Goal: Transaction & Acquisition: Obtain resource

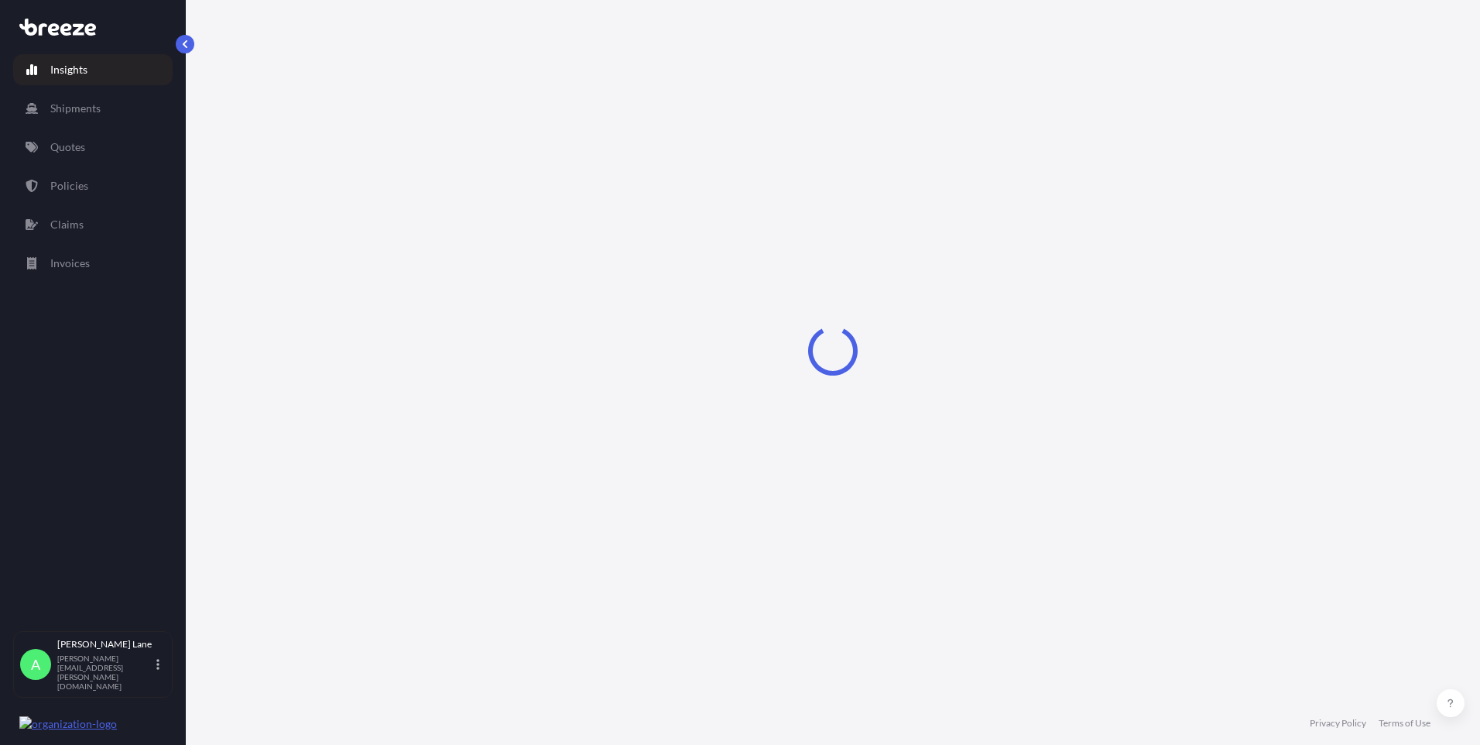
select select "2025"
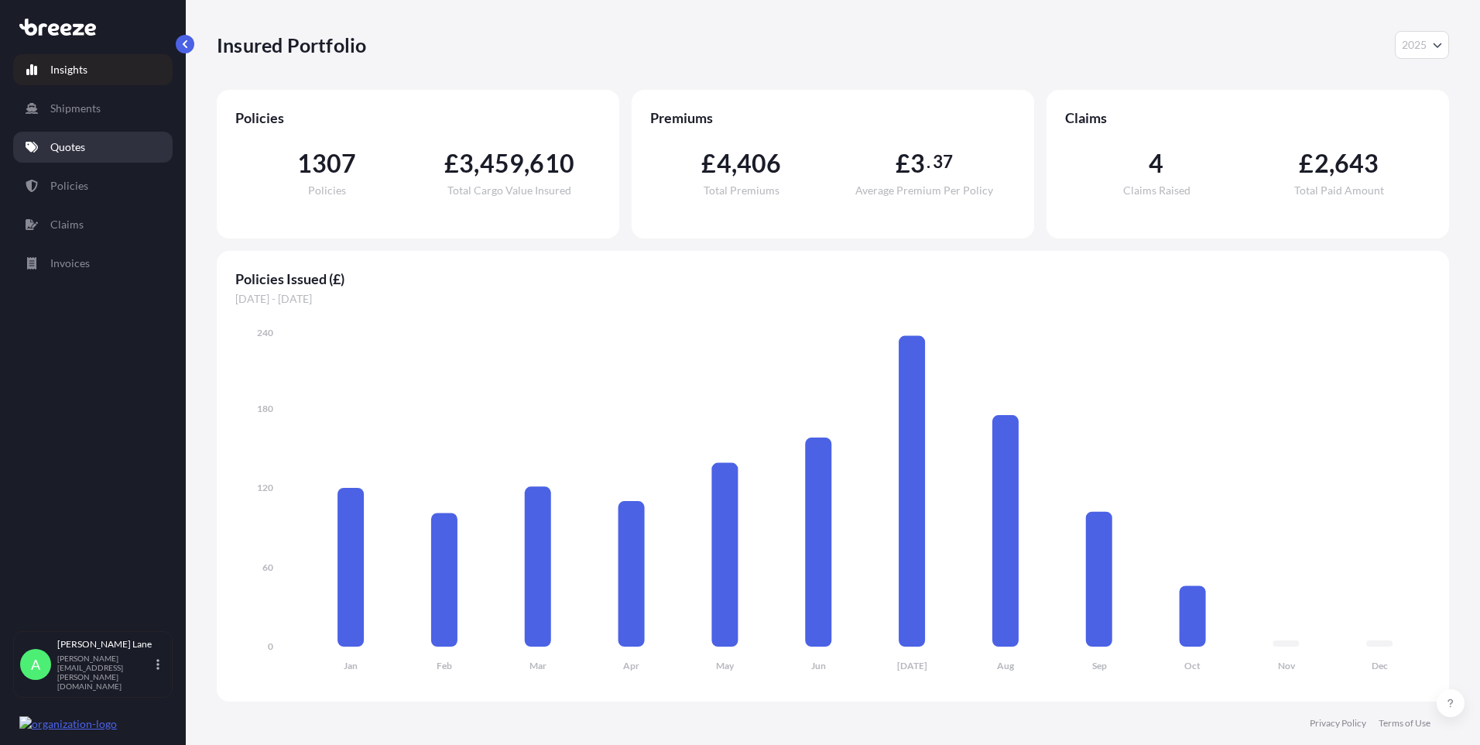
click at [86, 149] on link "Quotes" at bounding box center [92, 147] width 159 height 31
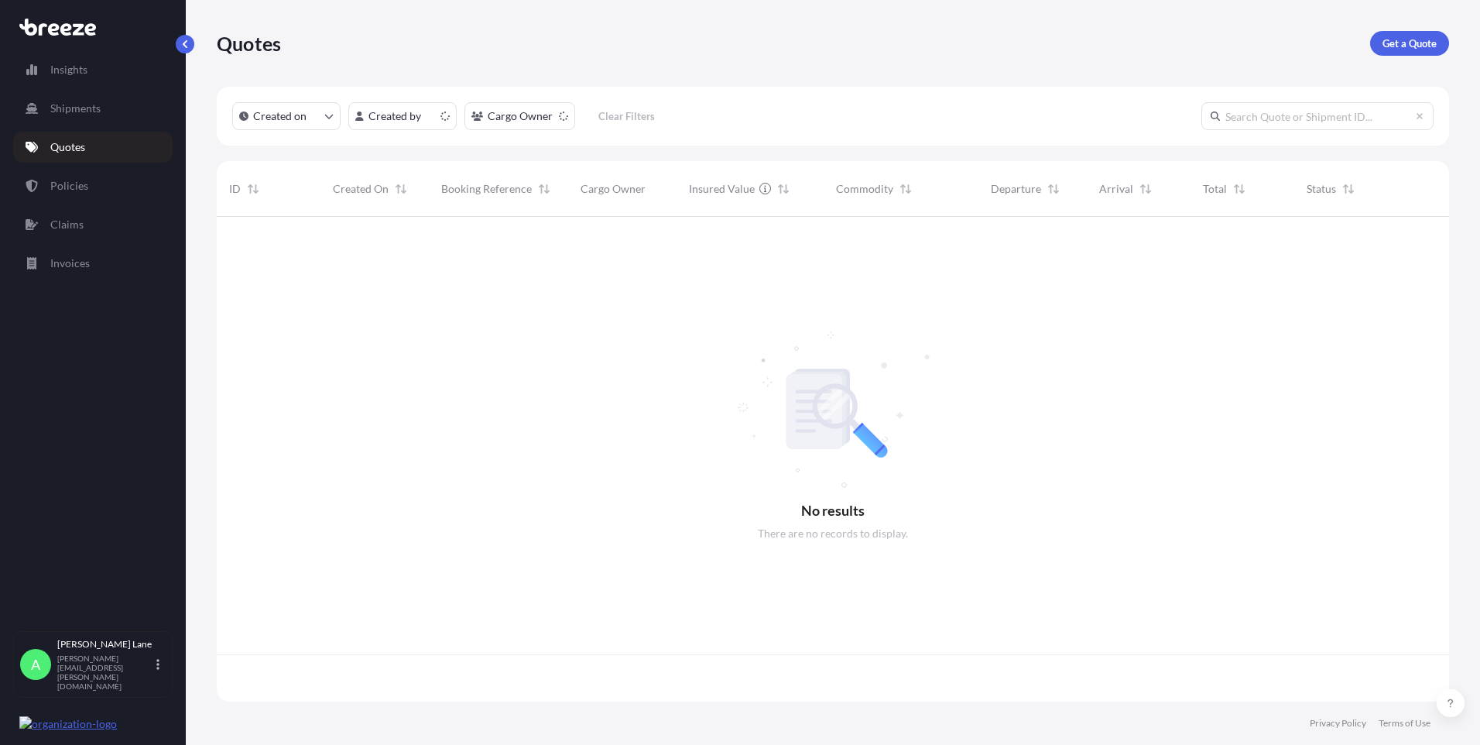
scroll to position [481, 1221]
click at [1397, 50] on p "Get a Quote" at bounding box center [1409, 43] width 54 height 15
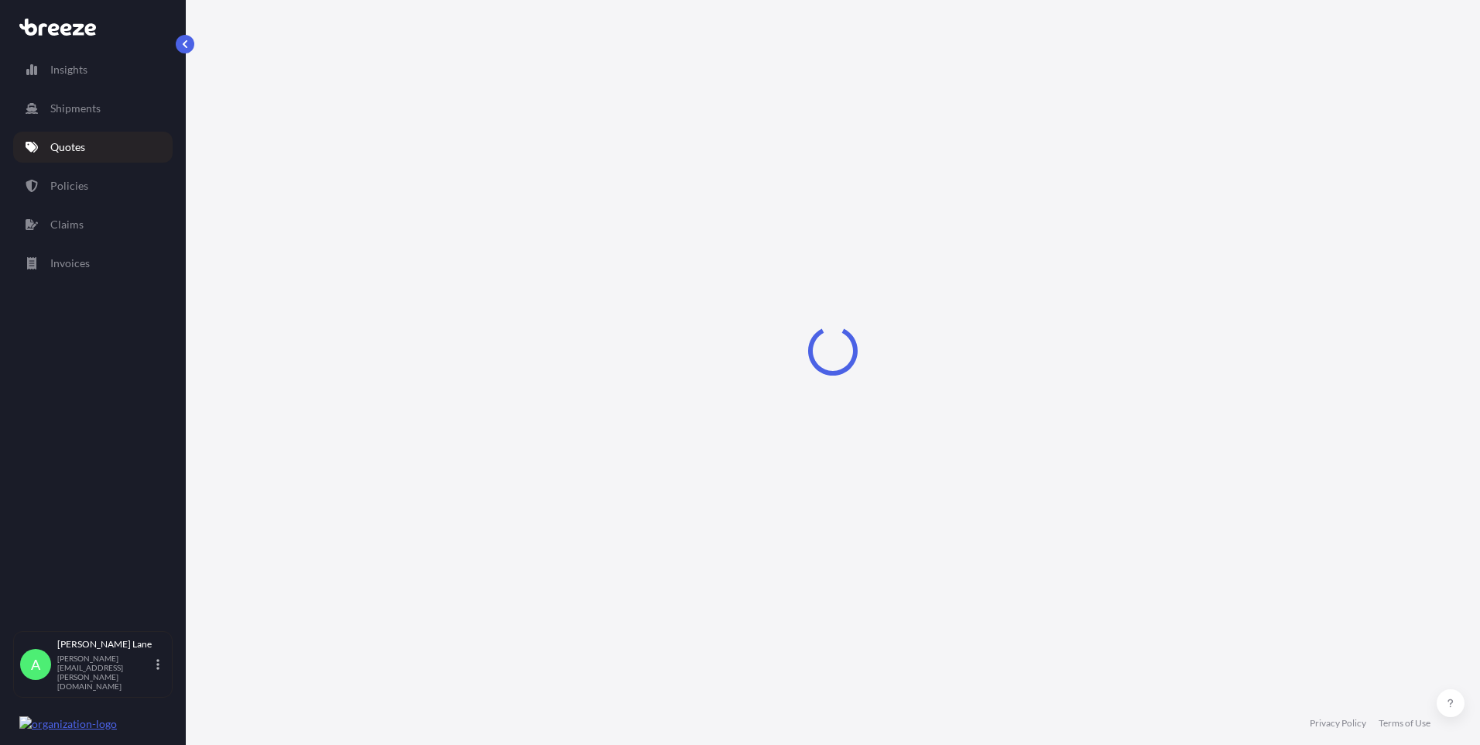
select select "Road"
select select "1"
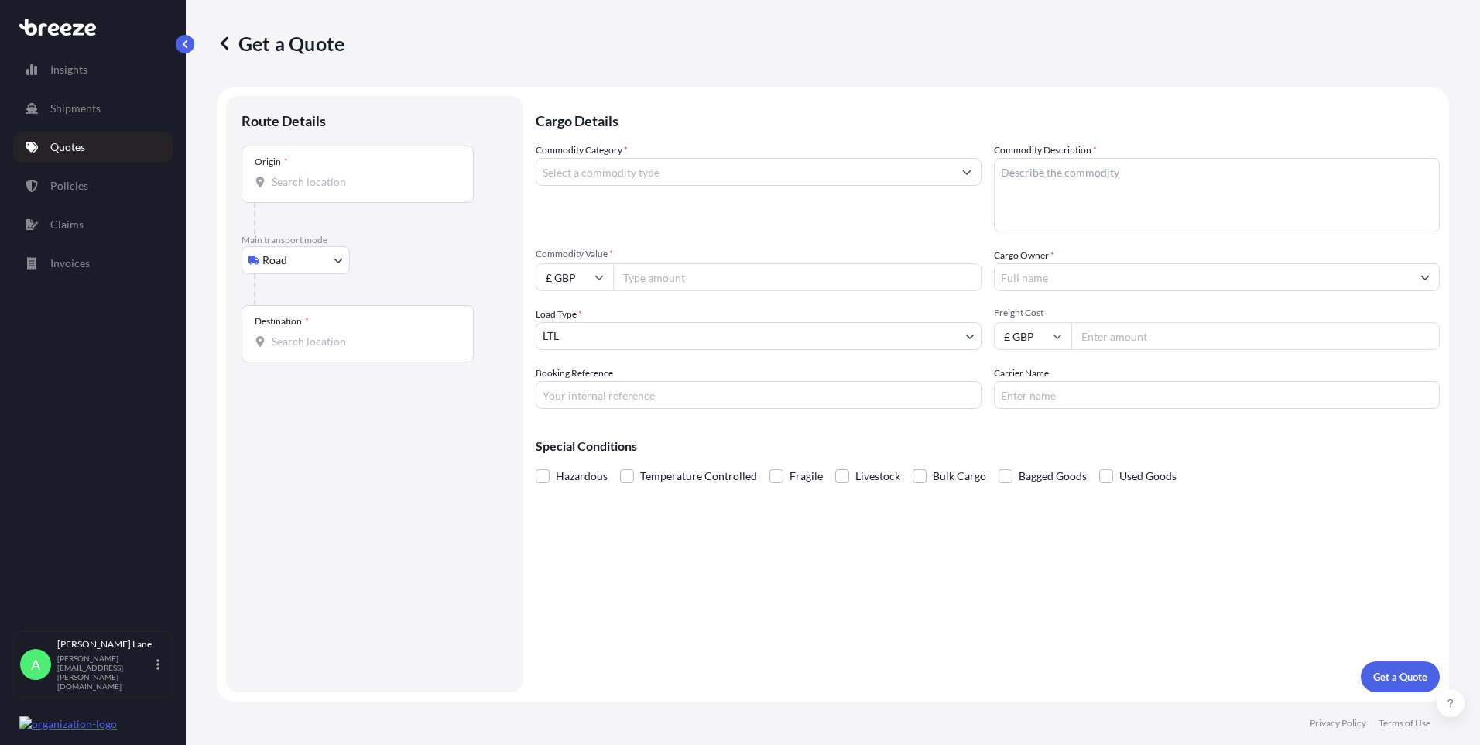
click at [335, 192] on div "Origin *" at bounding box center [357, 174] width 232 height 57
click at [335, 190] on input "Origin *" at bounding box center [363, 181] width 183 height 15
drag, startPoint x: 335, startPoint y: 191, endPoint x: 296, endPoint y: 187, distance: 39.7
click at [296, 187] on input "Origin * Please select an origin" at bounding box center [363, 181] width 183 height 15
paste input "W1U 1FD"
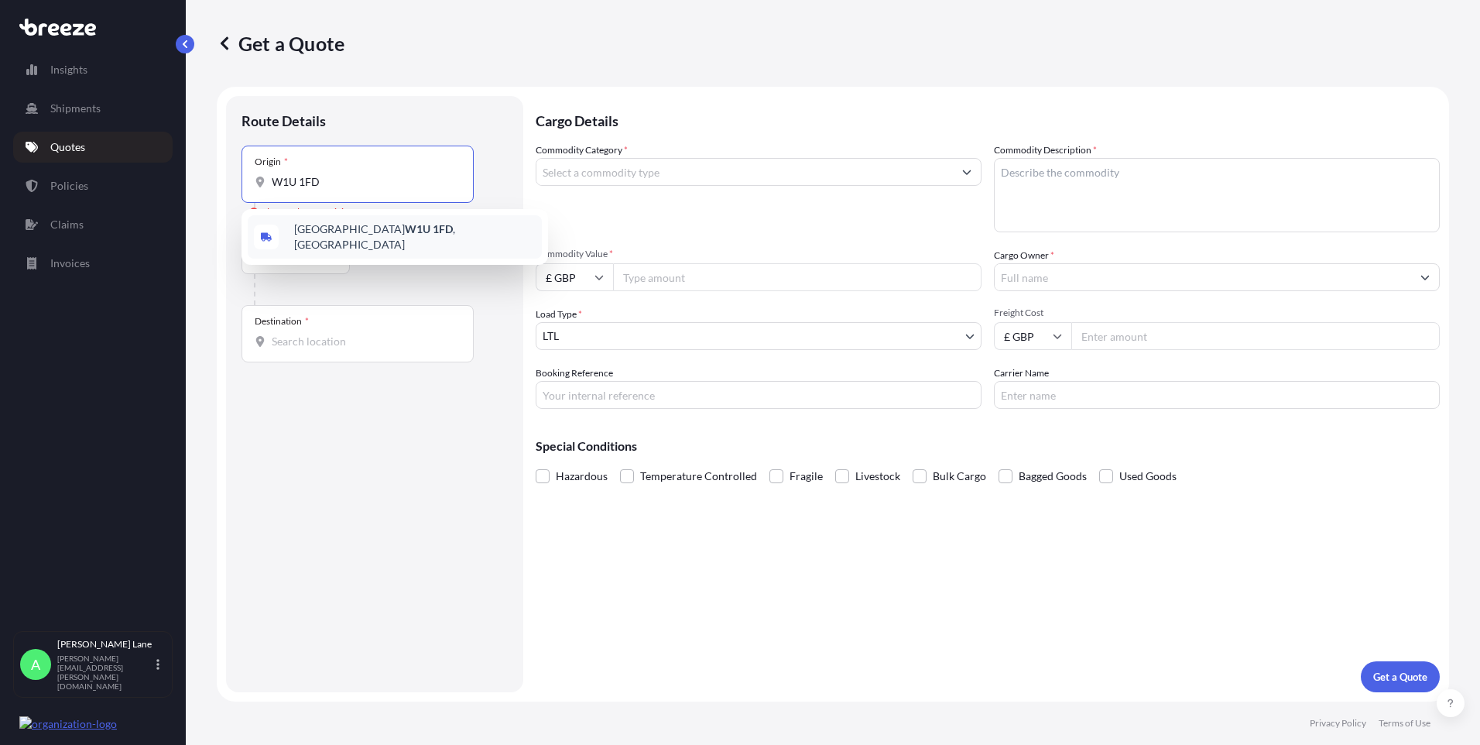
click at [330, 237] on span "[GEOGRAPHIC_DATA] W1U 1FD , [GEOGRAPHIC_DATA]" at bounding box center [414, 236] width 241 height 31
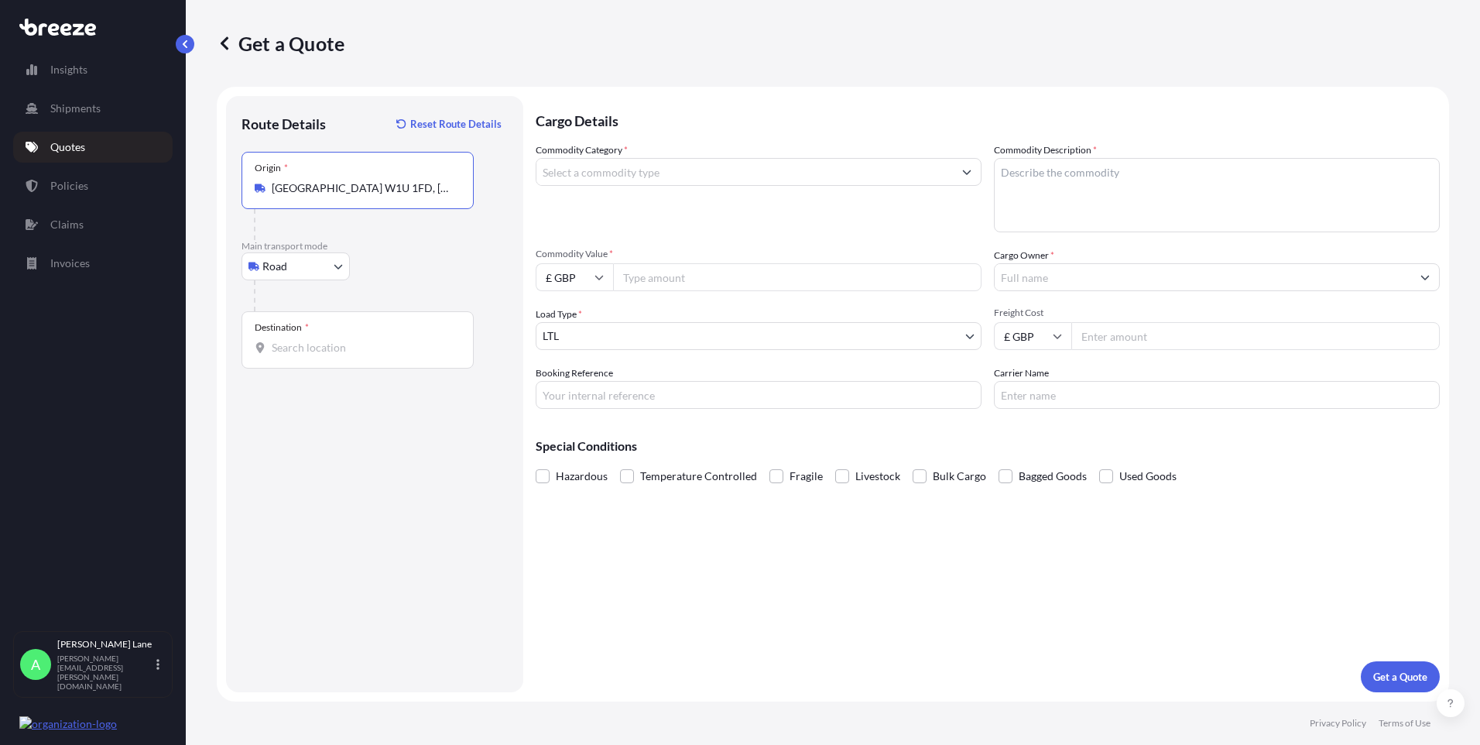
type input "[GEOGRAPHIC_DATA] W1U 1FD, [GEOGRAPHIC_DATA]"
click at [341, 346] on input "Destination *" at bounding box center [363, 347] width 183 height 15
paste input "ls1 8eq"
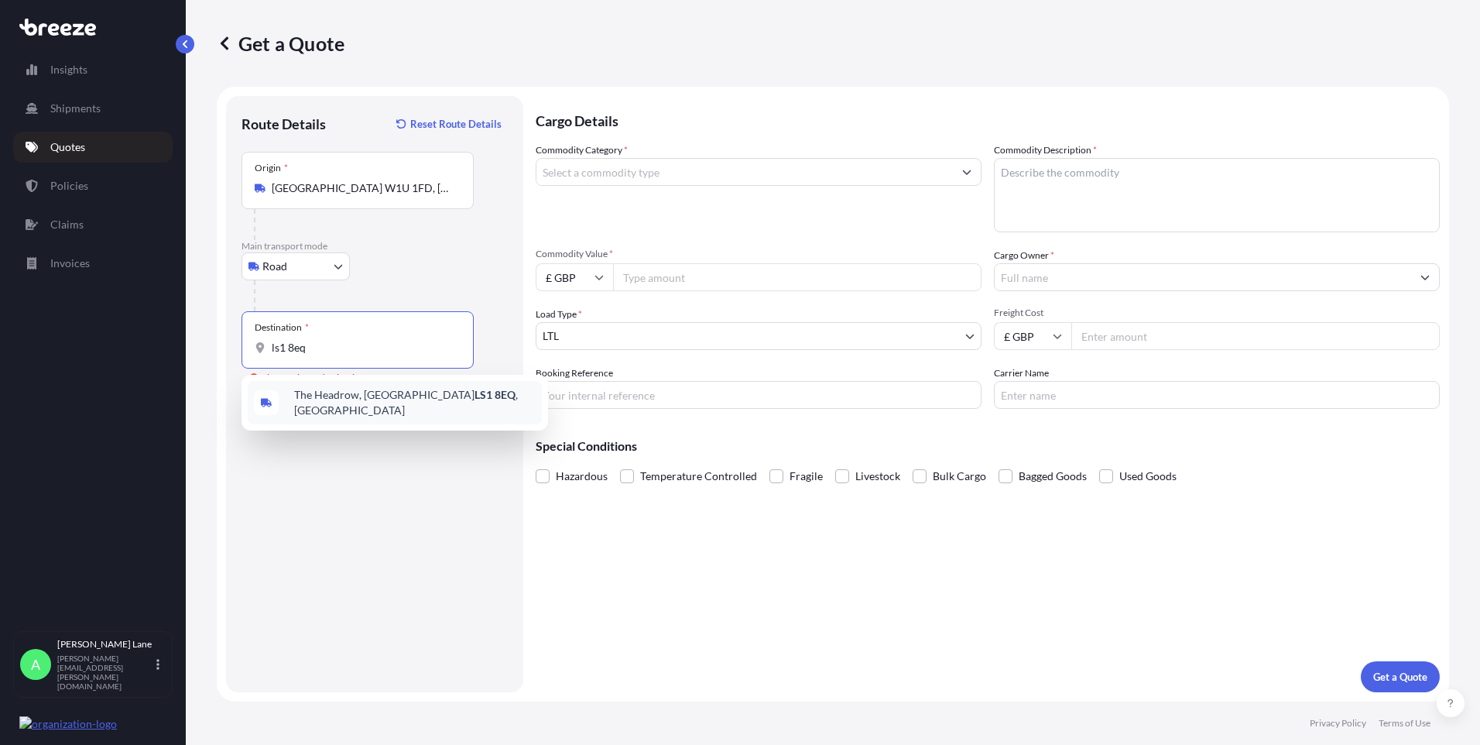
click at [390, 404] on span "[STREET_ADDRESS]" at bounding box center [414, 402] width 241 height 31
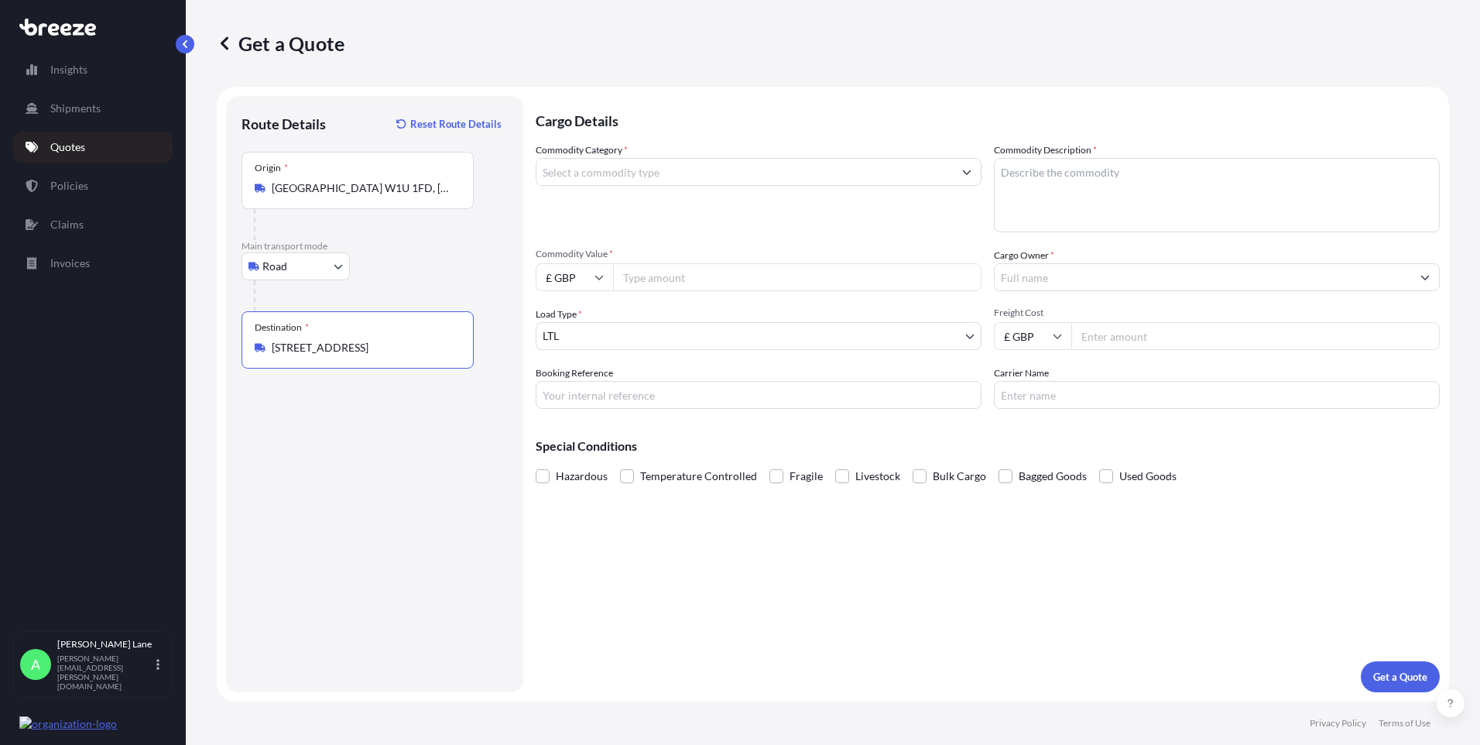
type input "[STREET_ADDRESS]"
click at [645, 171] on input "Commodity Category *" at bounding box center [744, 172] width 416 height 28
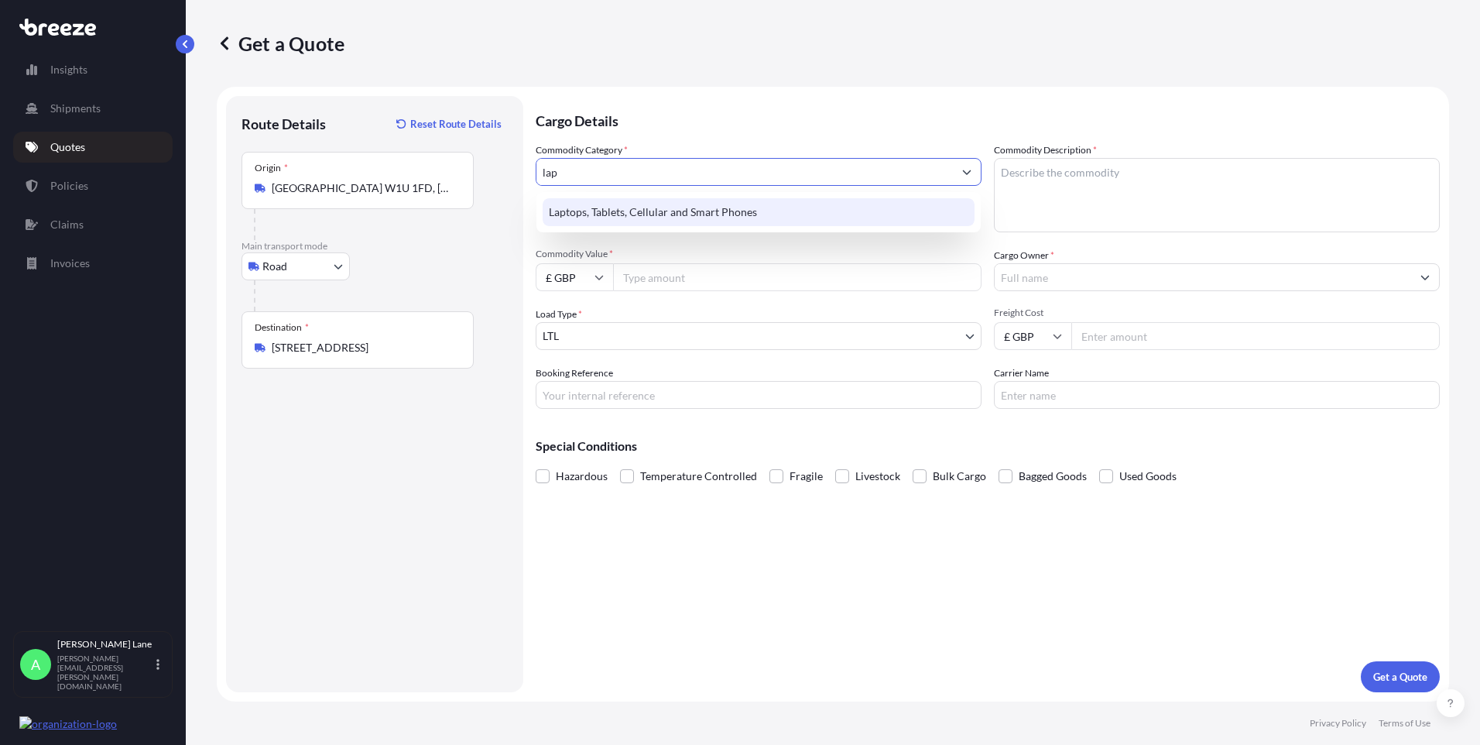
click at [654, 216] on div "Laptops, Tablets, Cellular and Smart Phones" at bounding box center [759, 212] width 432 height 28
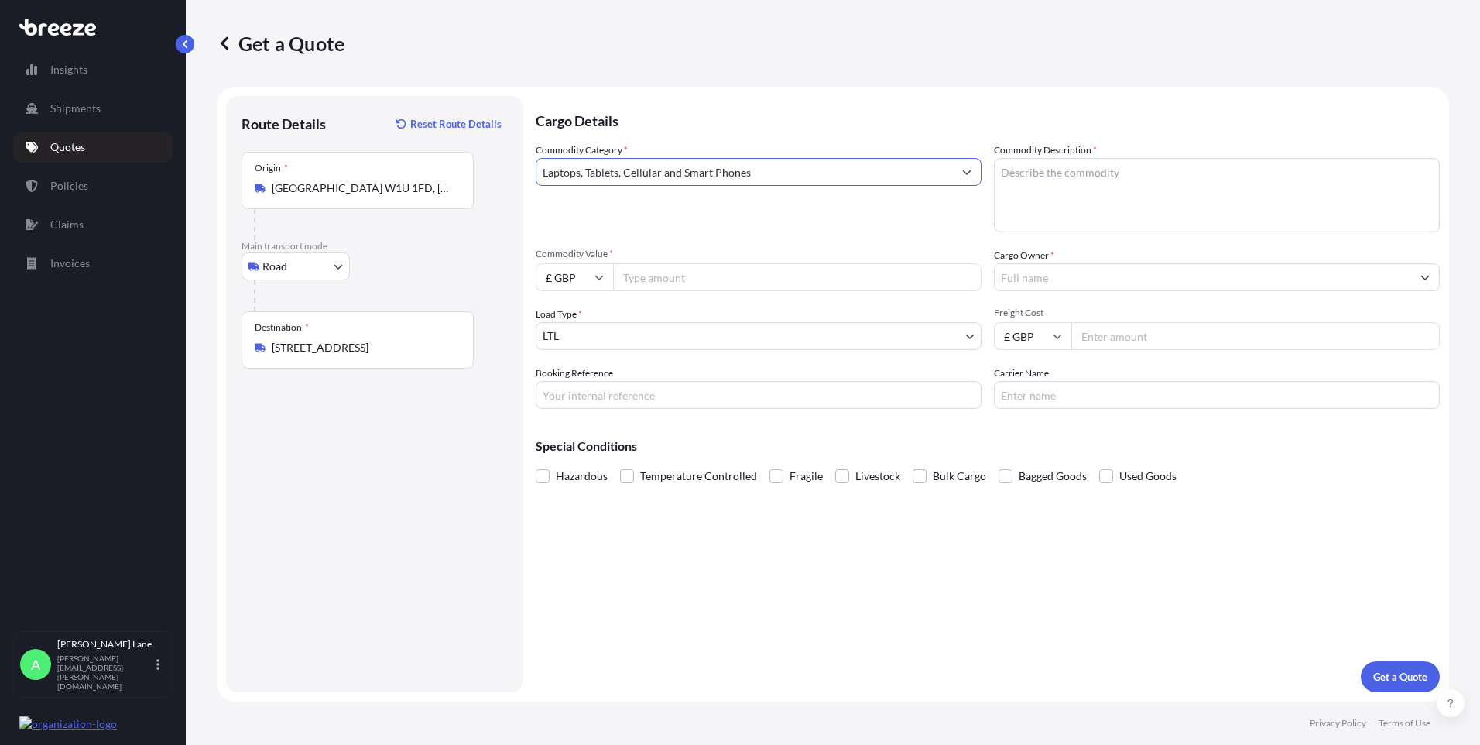
type input "Laptops, Tablets, Cellular and Smart Phones"
click at [701, 278] on input "Commodity Value *" at bounding box center [797, 277] width 368 height 28
type input "1000"
click at [779, 402] on input "Booking Reference" at bounding box center [759, 395] width 446 height 28
paste input "1899804"
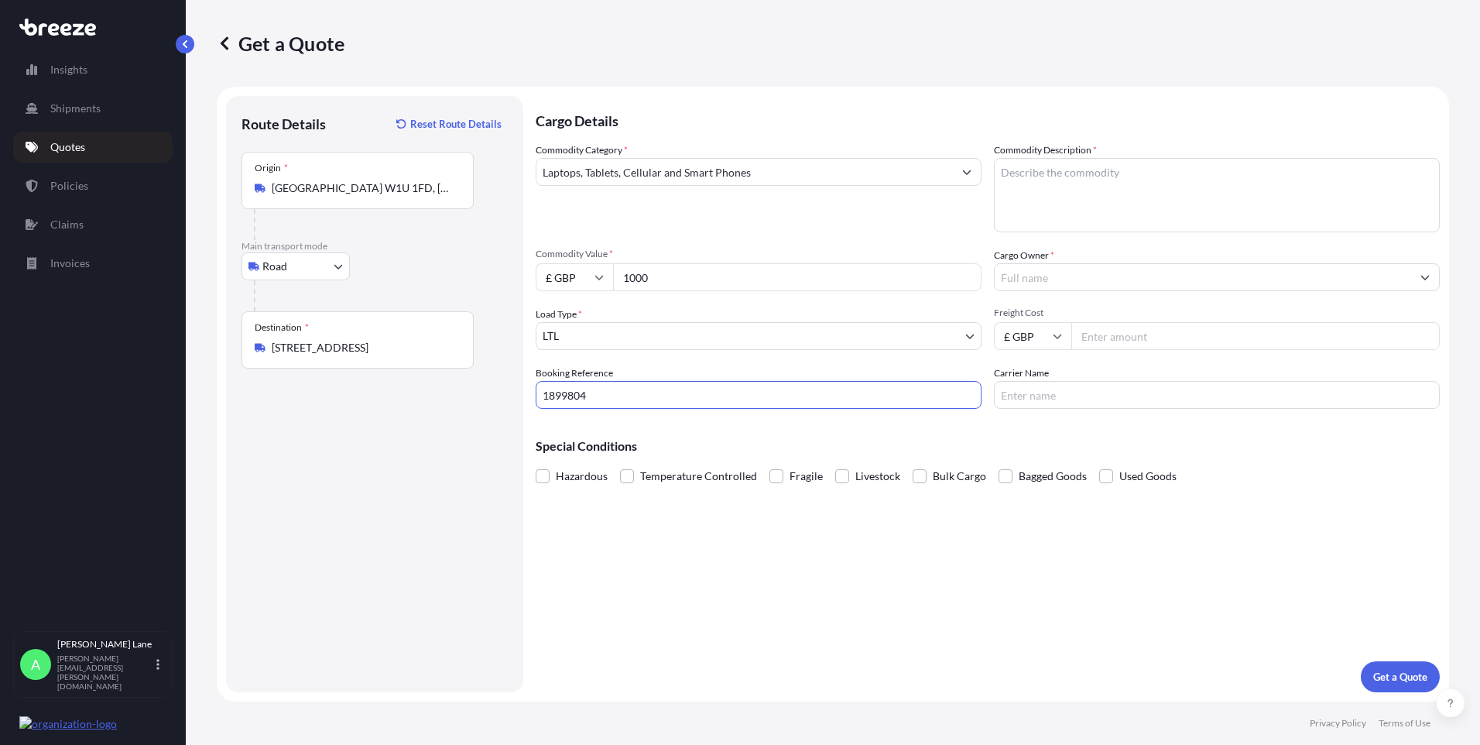
type input "1899804"
click at [1062, 204] on textarea "Commodity Description *" at bounding box center [1217, 195] width 446 height 74
type textarea "LENOVO LAPTOP"
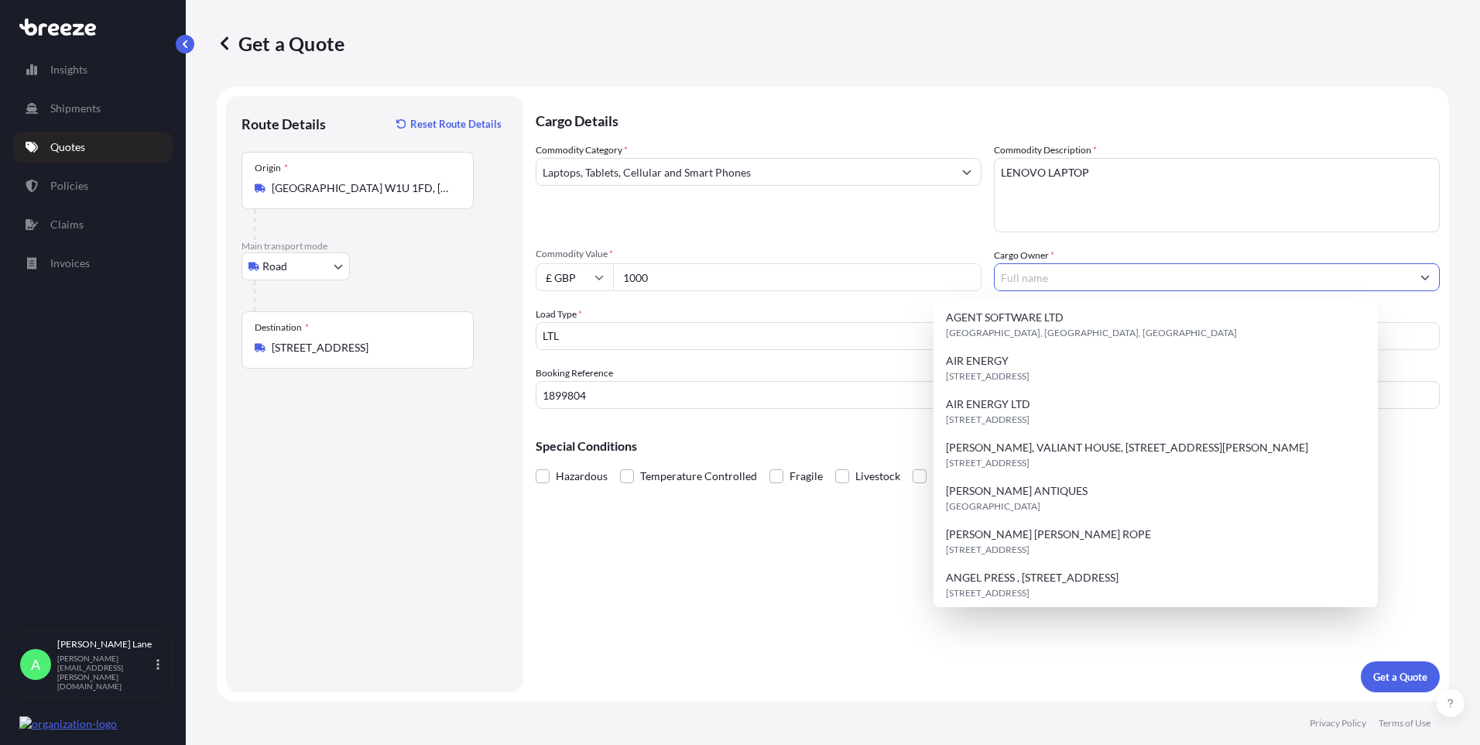
click at [1052, 272] on input "Cargo Owner *" at bounding box center [1203, 277] width 416 height 28
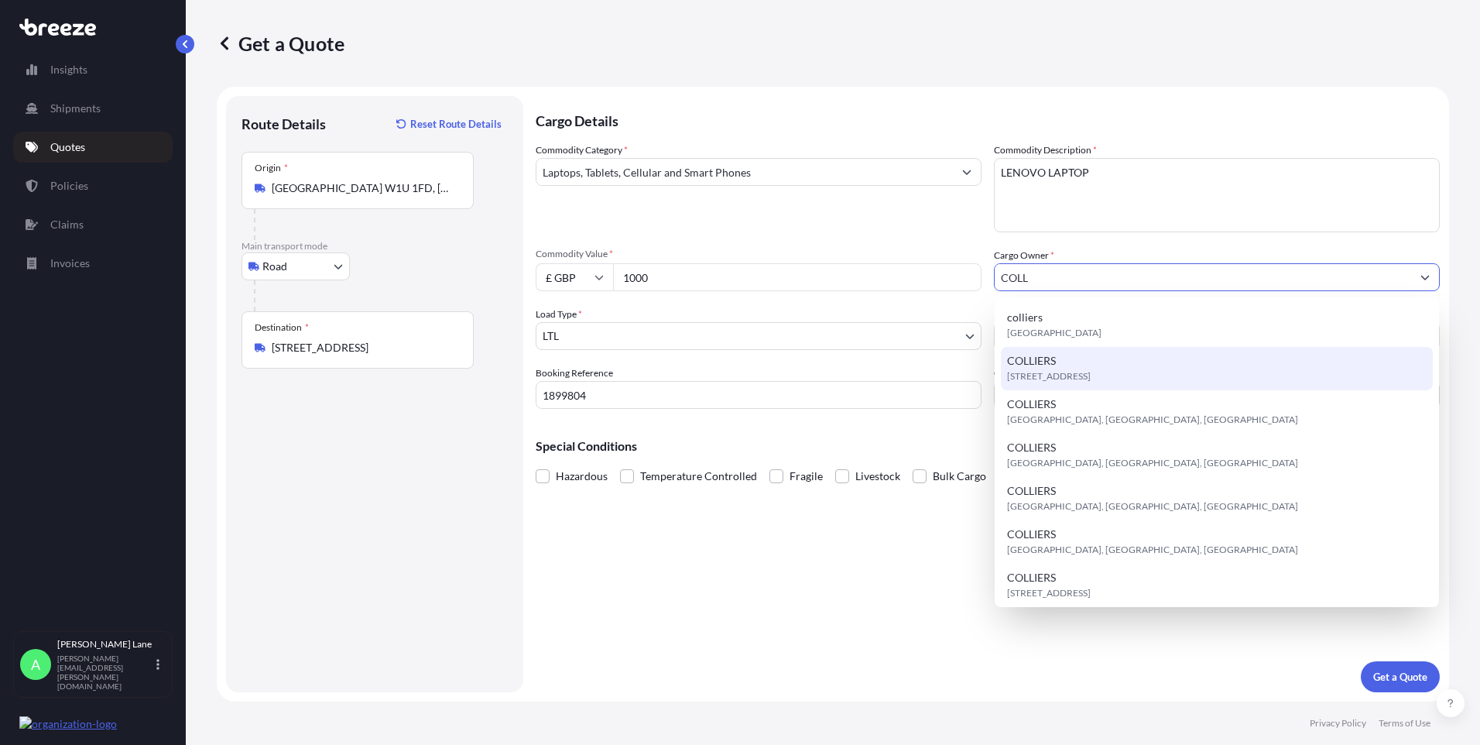
click at [1091, 371] on span "[STREET_ADDRESS]" at bounding box center [1049, 375] width 84 height 15
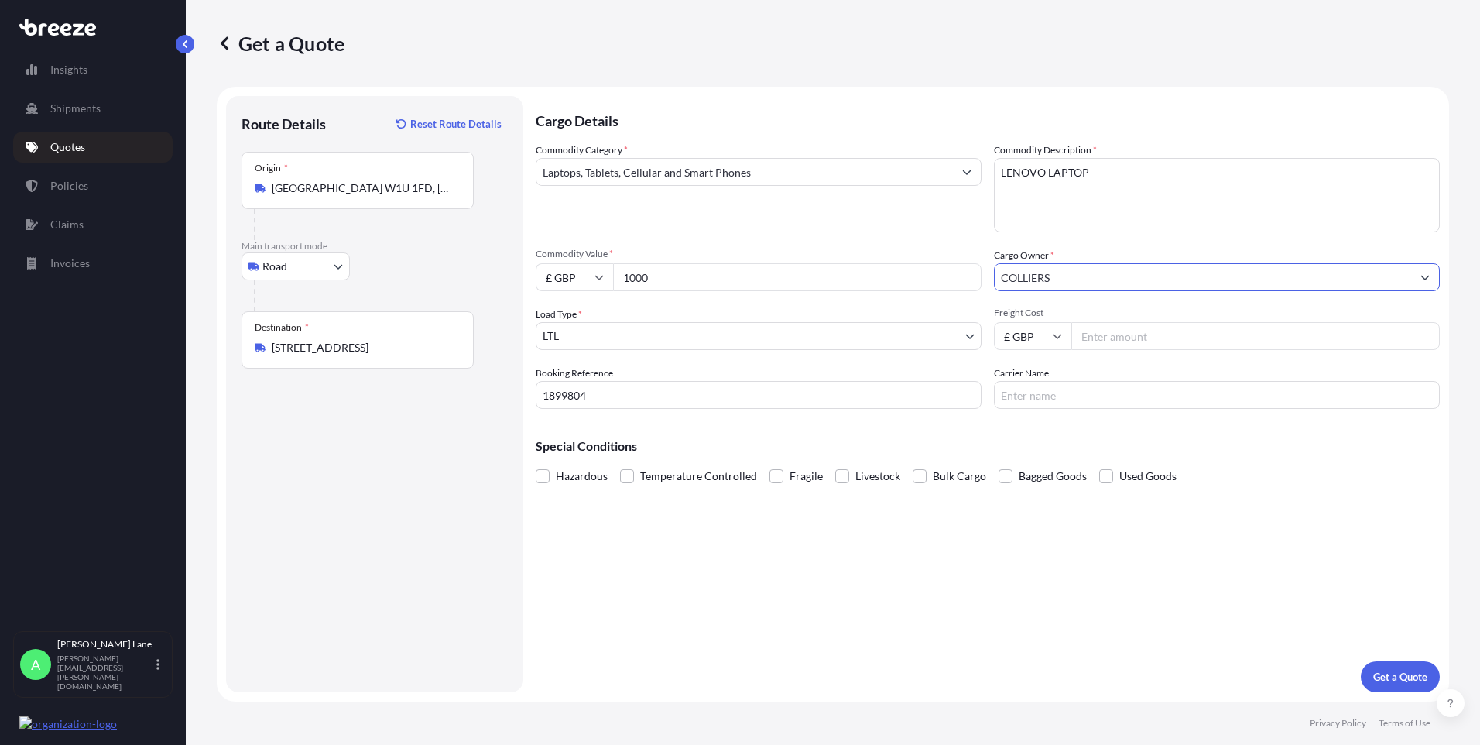
type input "COLLIERS"
click at [1132, 339] on input "Freight Cost" at bounding box center [1255, 336] width 368 height 28
type input "29.80"
click at [1041, 398] on input "Carrier Name" at bounding box center [1217, 395] width 446 height 28
type input "FEDEX"
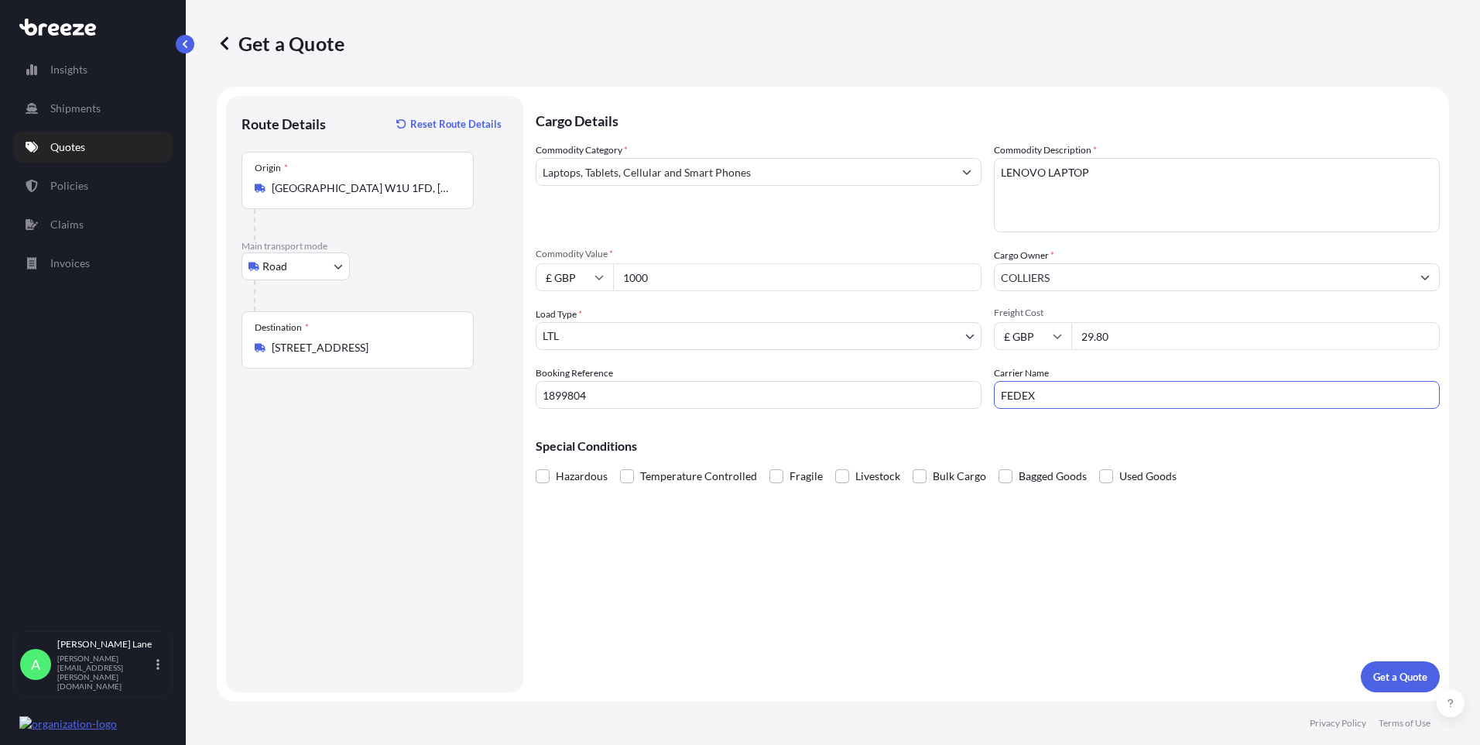
click at [929, 539] on div "Cargo Details Commodity Category * Laptops, Tablets, Cellular and Smart Phones …" at bounding box center [988, 394] width 904 height 596
click at [1375, 675] on p "Get a Quote" at bounding box center [1400, 676] width 54 height 15
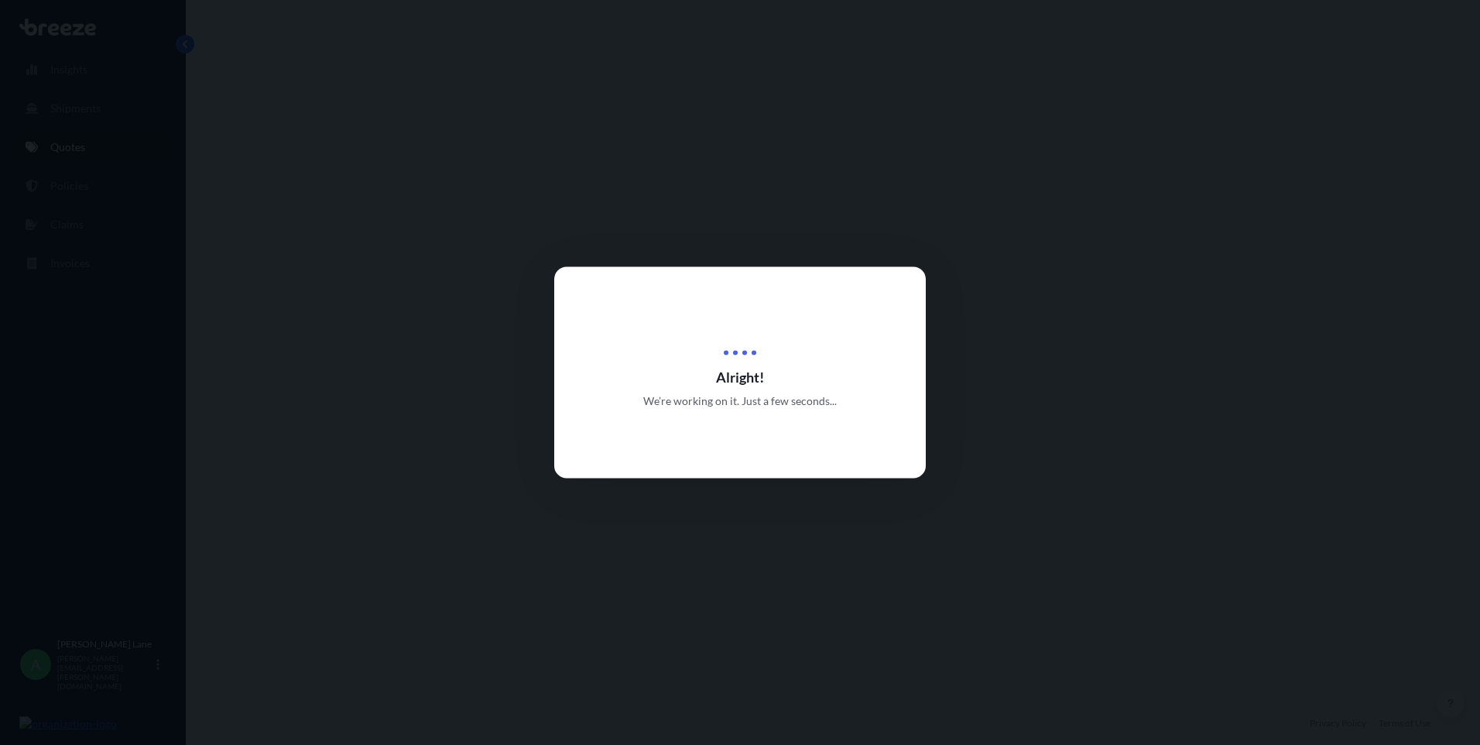
select select "Road"
select select "1"
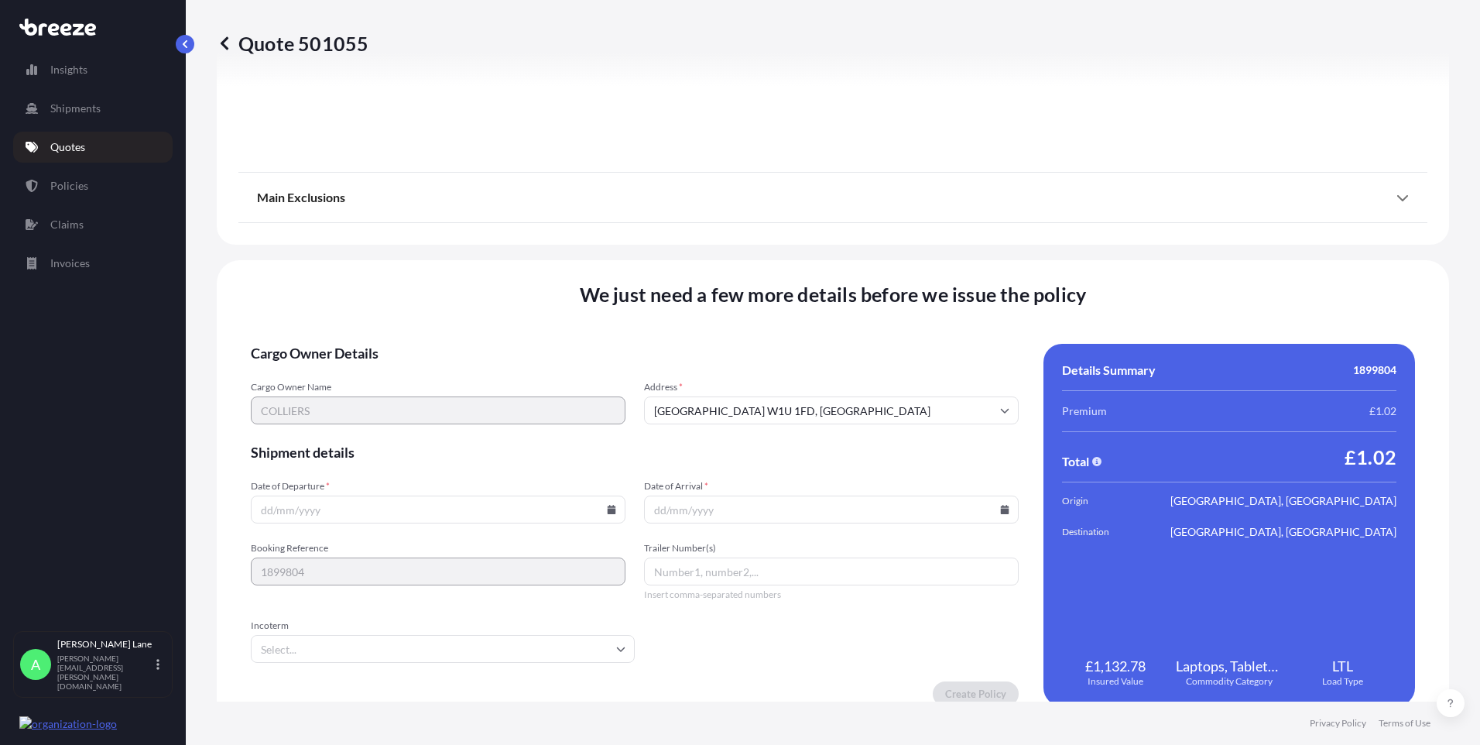
scroll to position [1712, 0]
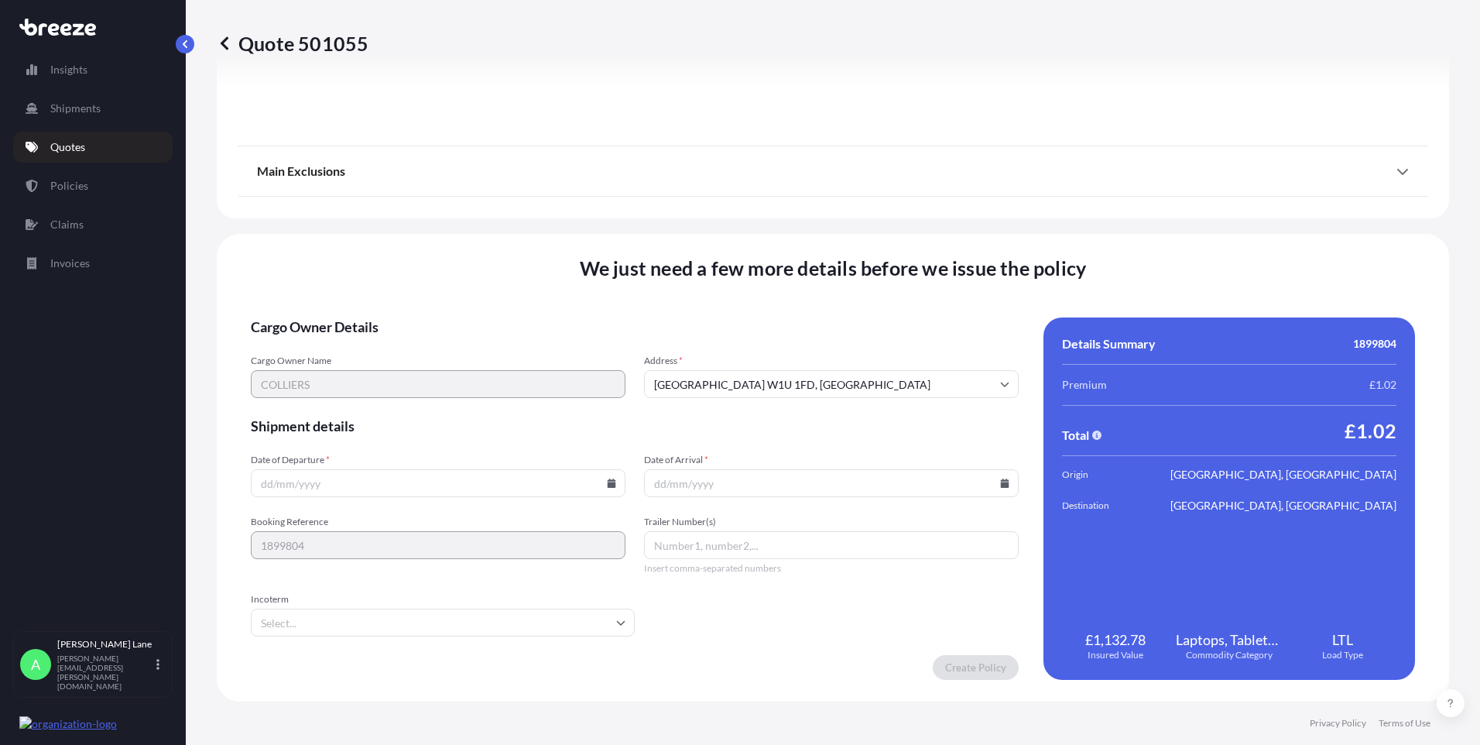
click at [510, 628] on input "Incoterm" at bounding box center [443, 622] width 384 height 28
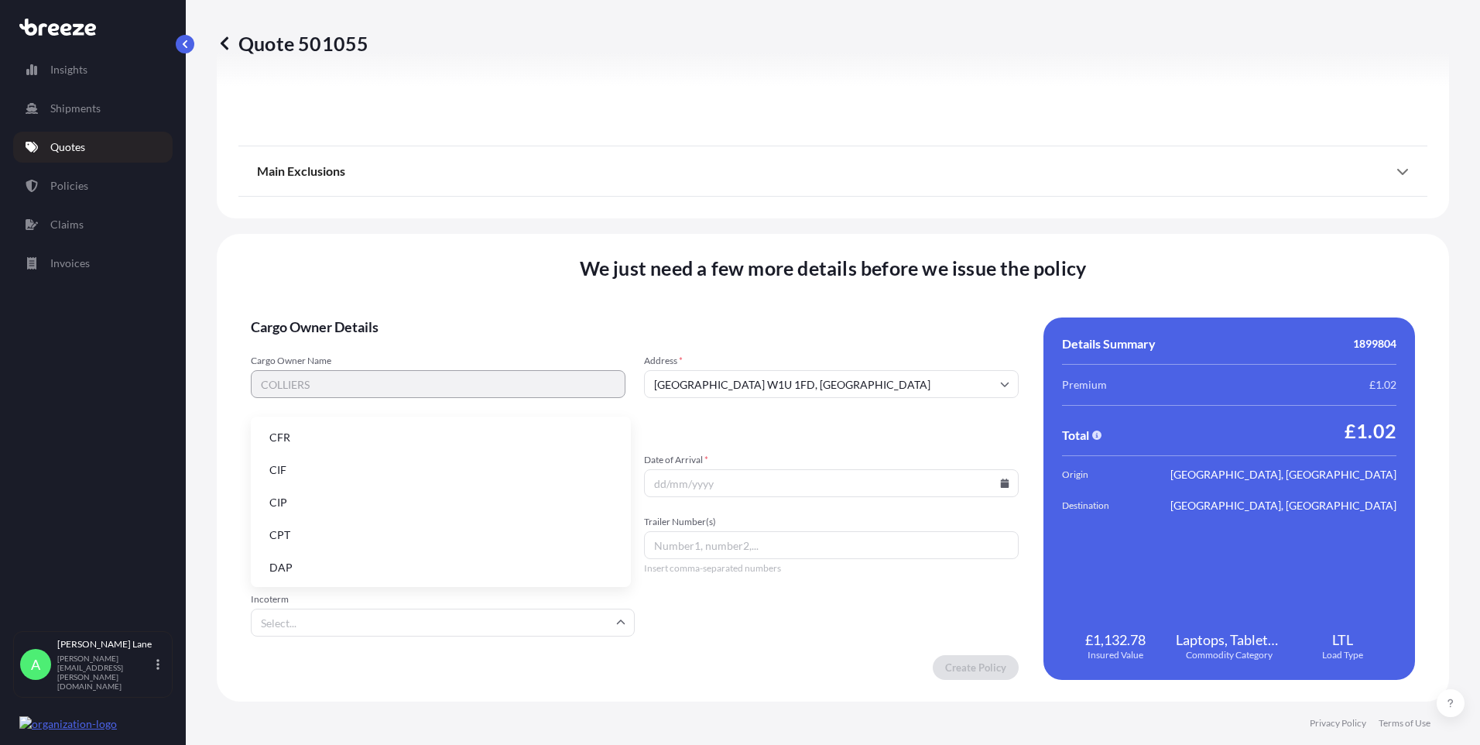
click at [423, 569] on li "DAP" at bounding box center [441, 567] width 368 height 29
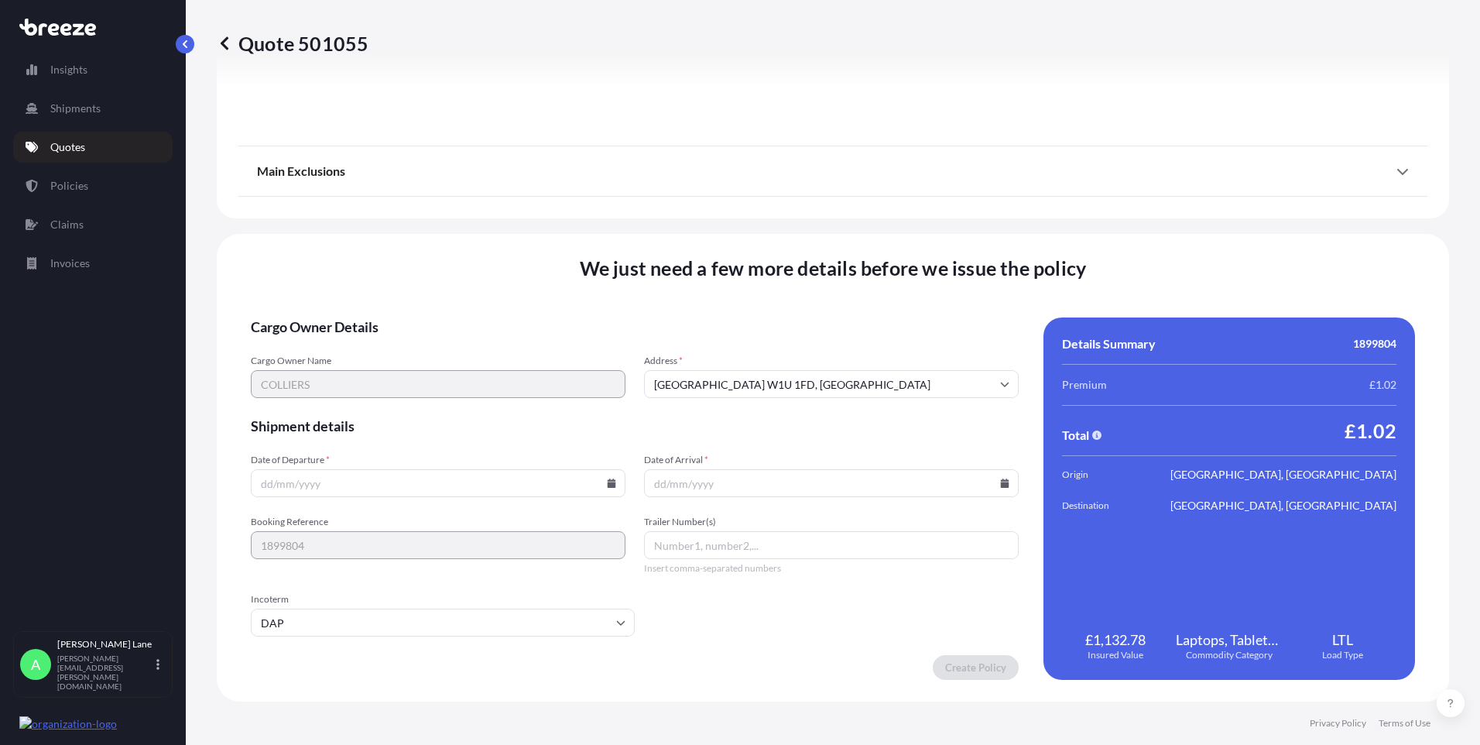
click at [608, 485] on icon at bounding box center [612, 482] width 9 height 9
drag, startPoint x: 444, startPoint y: 312, endPoint x: 754, endPoint y: 563, distance: 398.4
click at [443, 312] on button "9" at bounding box center [436, 315] width 25 height 25
type input "[DATE]"
paste input "394068192723"
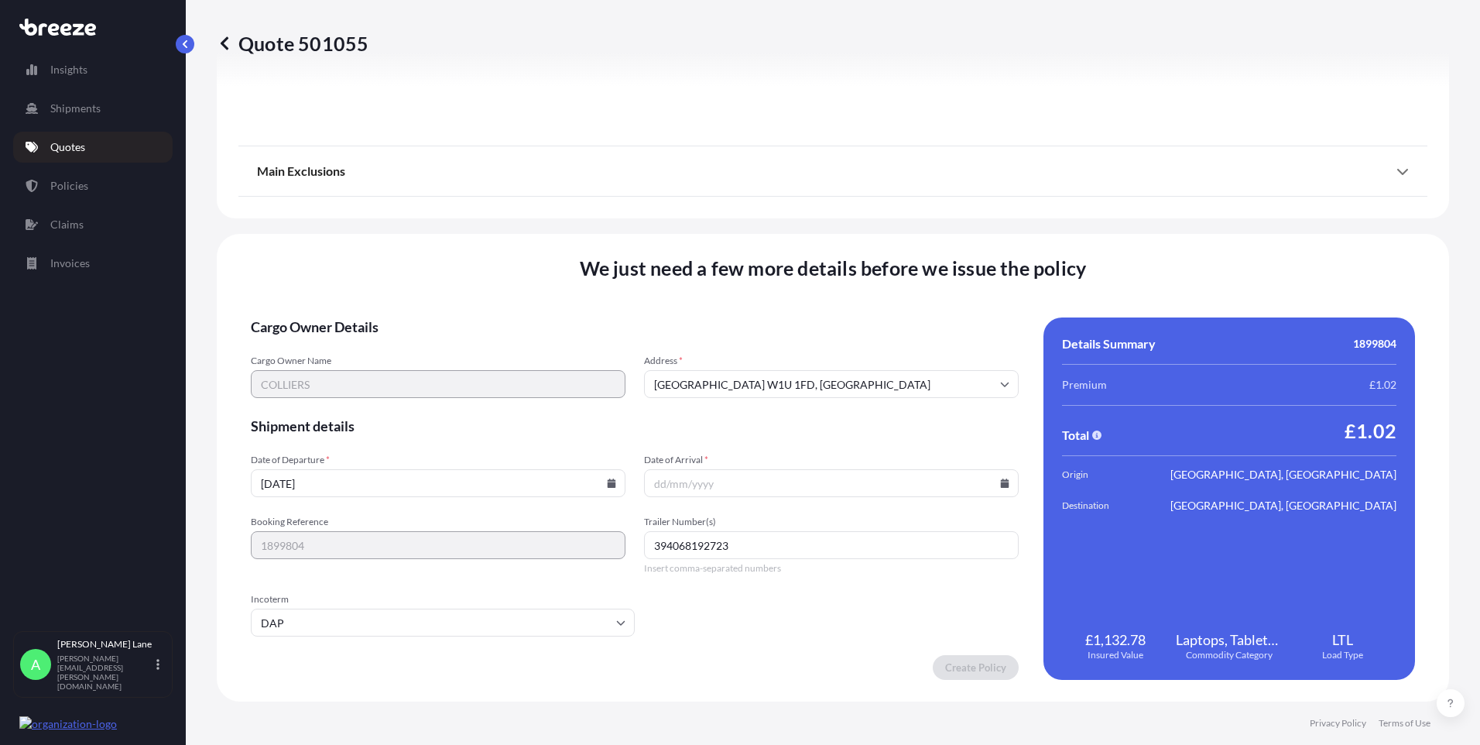
type input "394068192723"
click at [1001, 481] on icon at bounding box center [1005, 482] width 9 height 9
click at [859, 316] on button "10" at bounding box center [862, 315] width 25 height 25
type input "[DATE]"
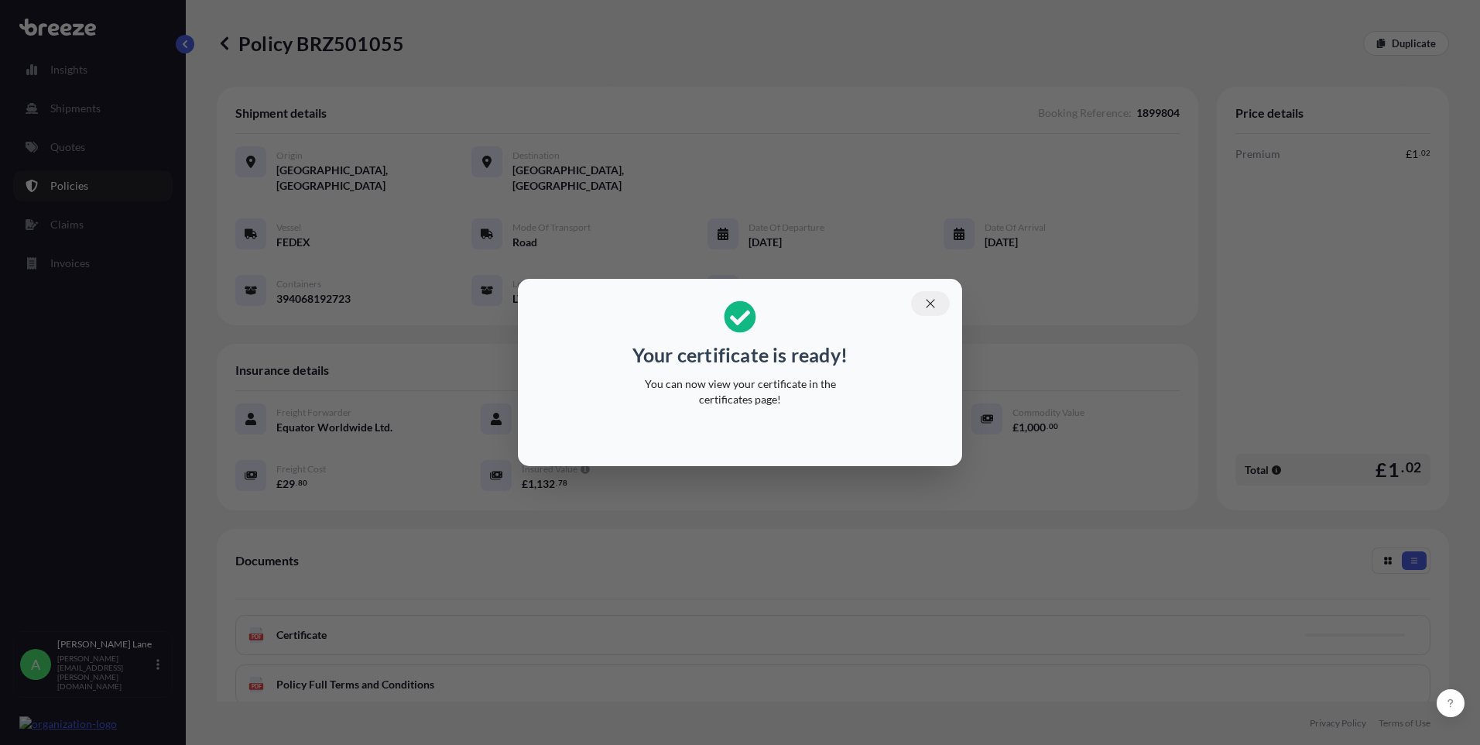
click at [934, 305] on icon "button" at bounding box center [930, 303] width 14 height 14
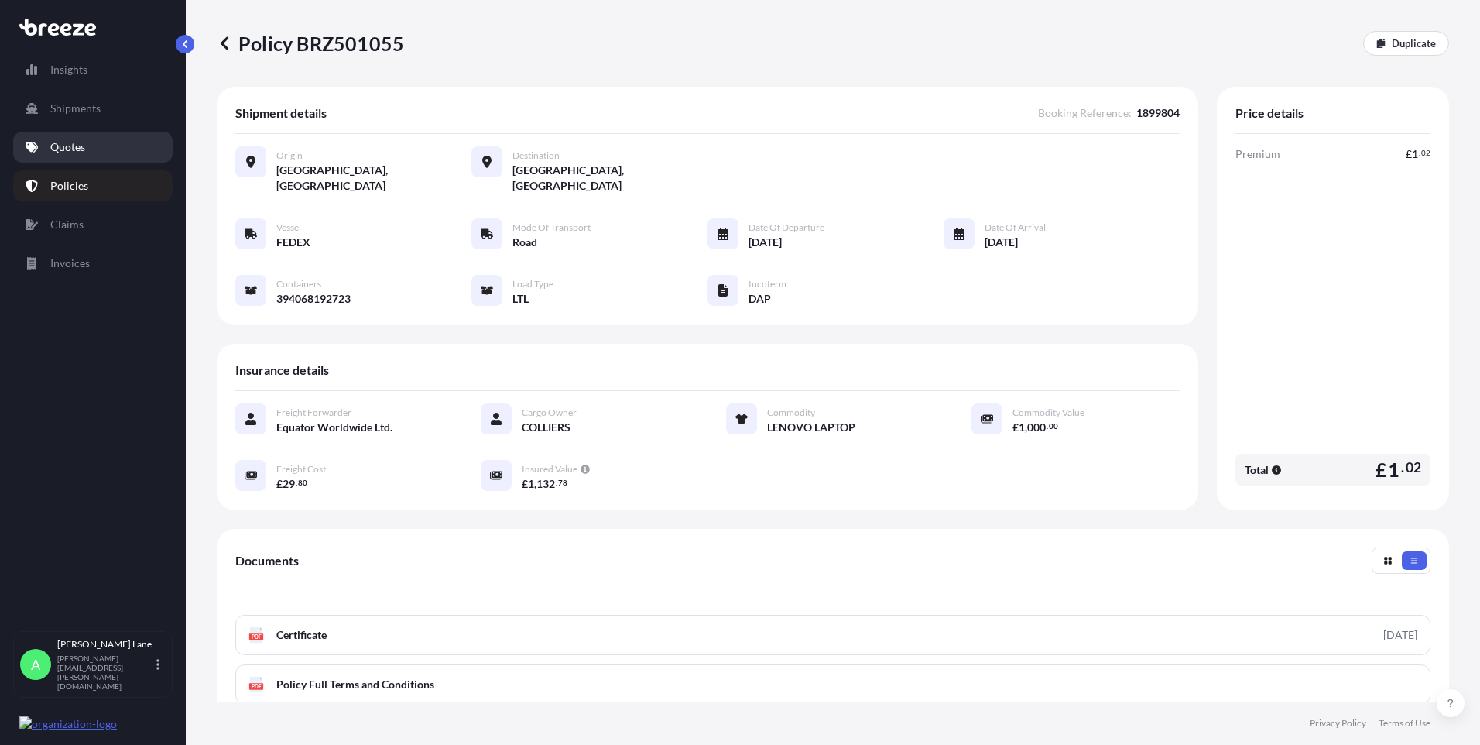
click at [52, 149] on p "Quotes" at bounding box center [67, 146] width 35 height 15
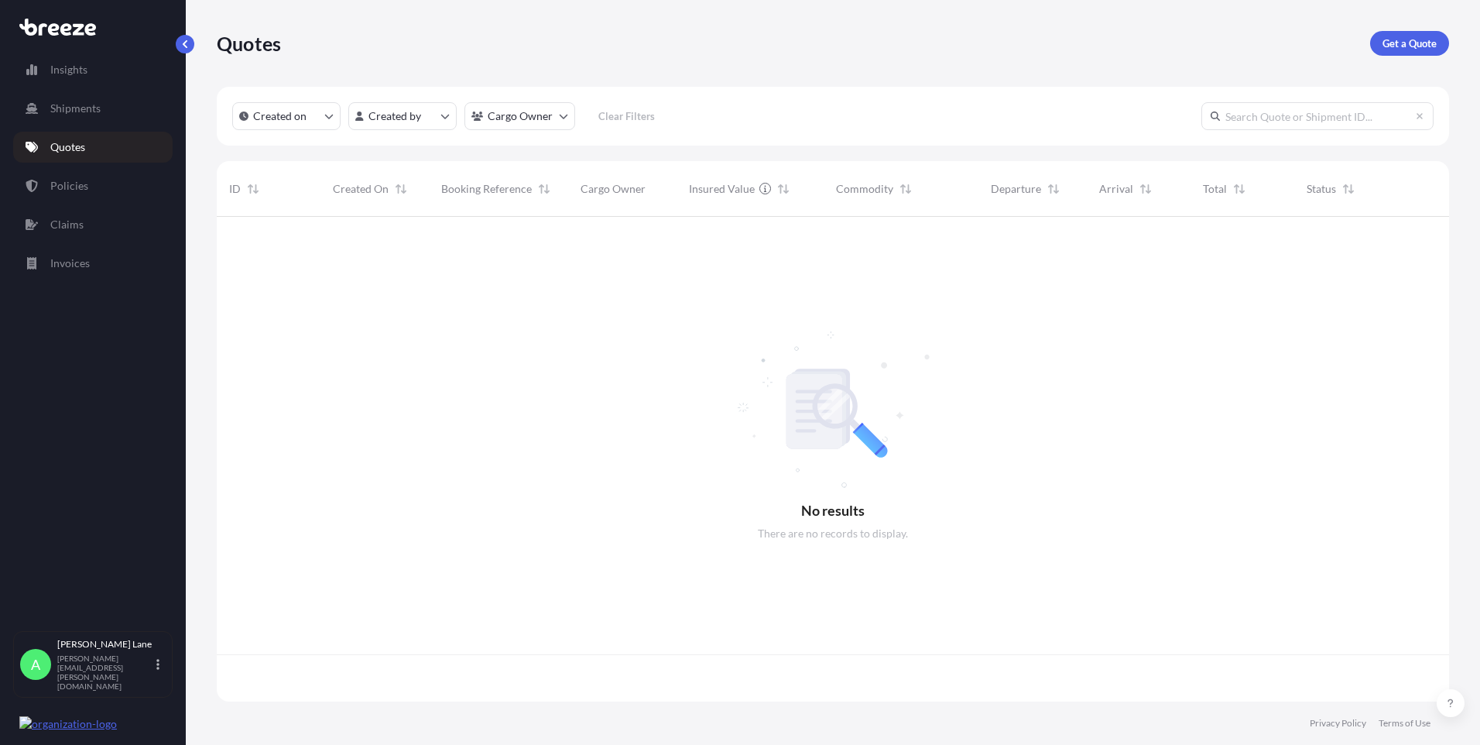
scroll to position [481, 1221]
click at [1422, 49] on p "Get a Quote" at bounding box center [1409, 43] width 54 height 15
select select "Road"
select select "1"
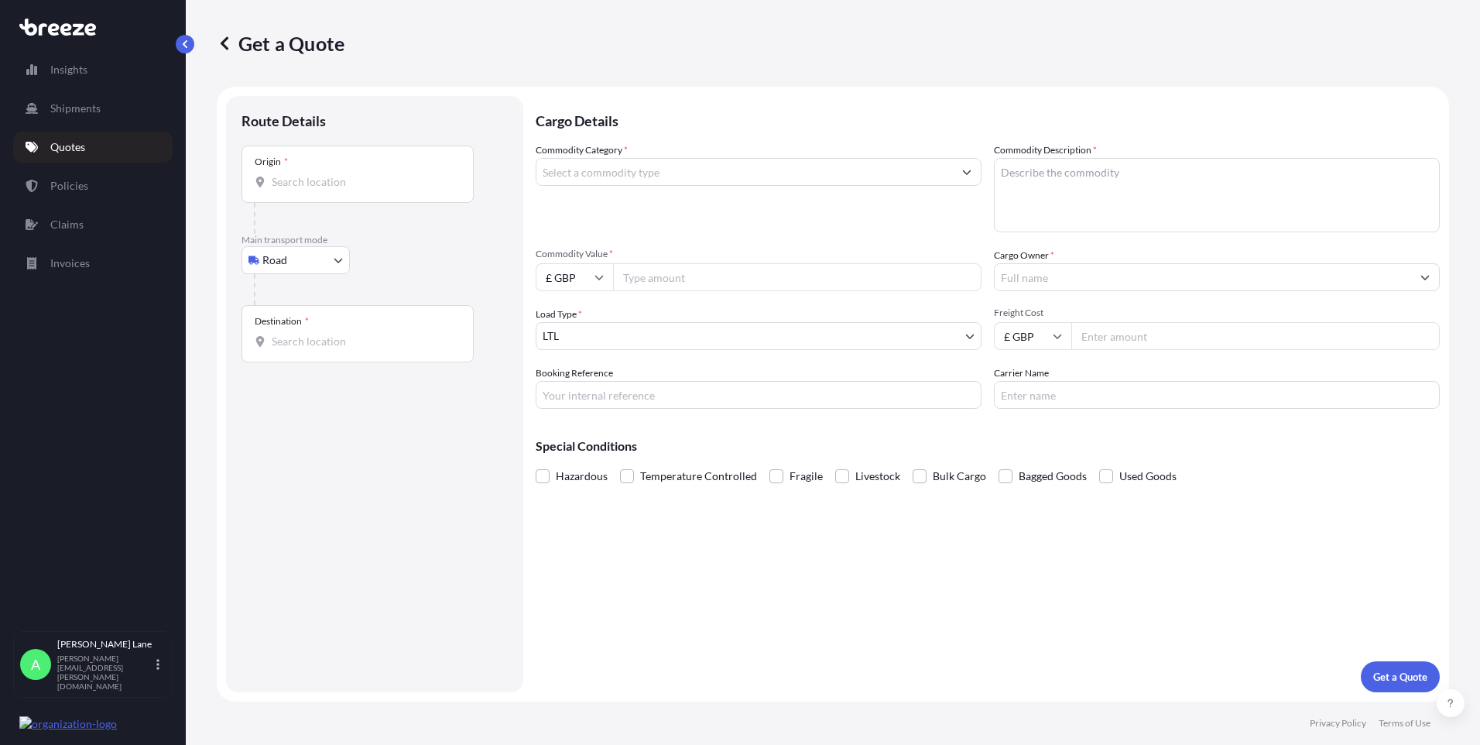
click at [299, 269] on body "Insights Shipments Quotes Policies Claims Invoices A [PERSON_NAME] [PERSON_NAME…" at bounding box center [740, 372] width 1480 height 745
click at [294, 332] on div "Air" at bounding box center [296, 328] width 96 height 28
select select "Air"
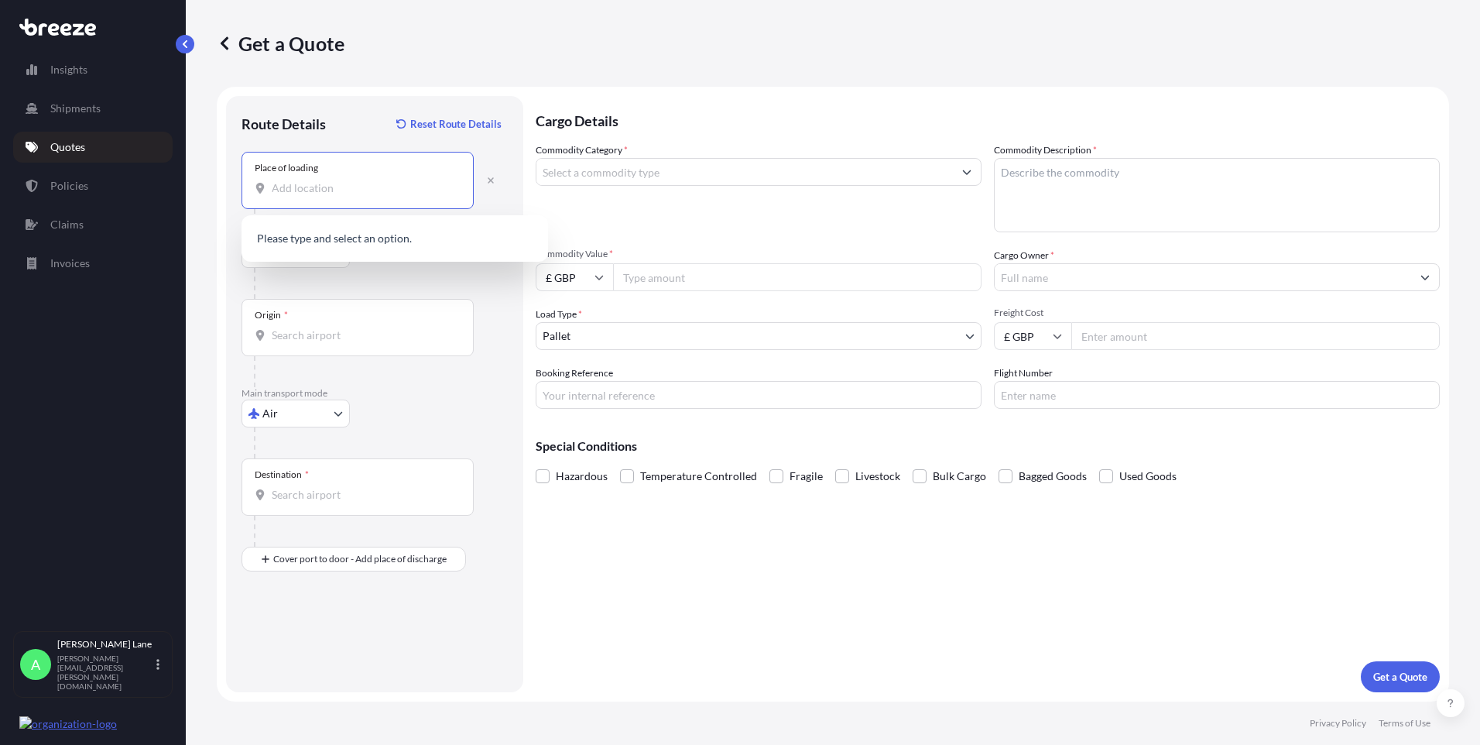
paste input "SW1A 1ES"
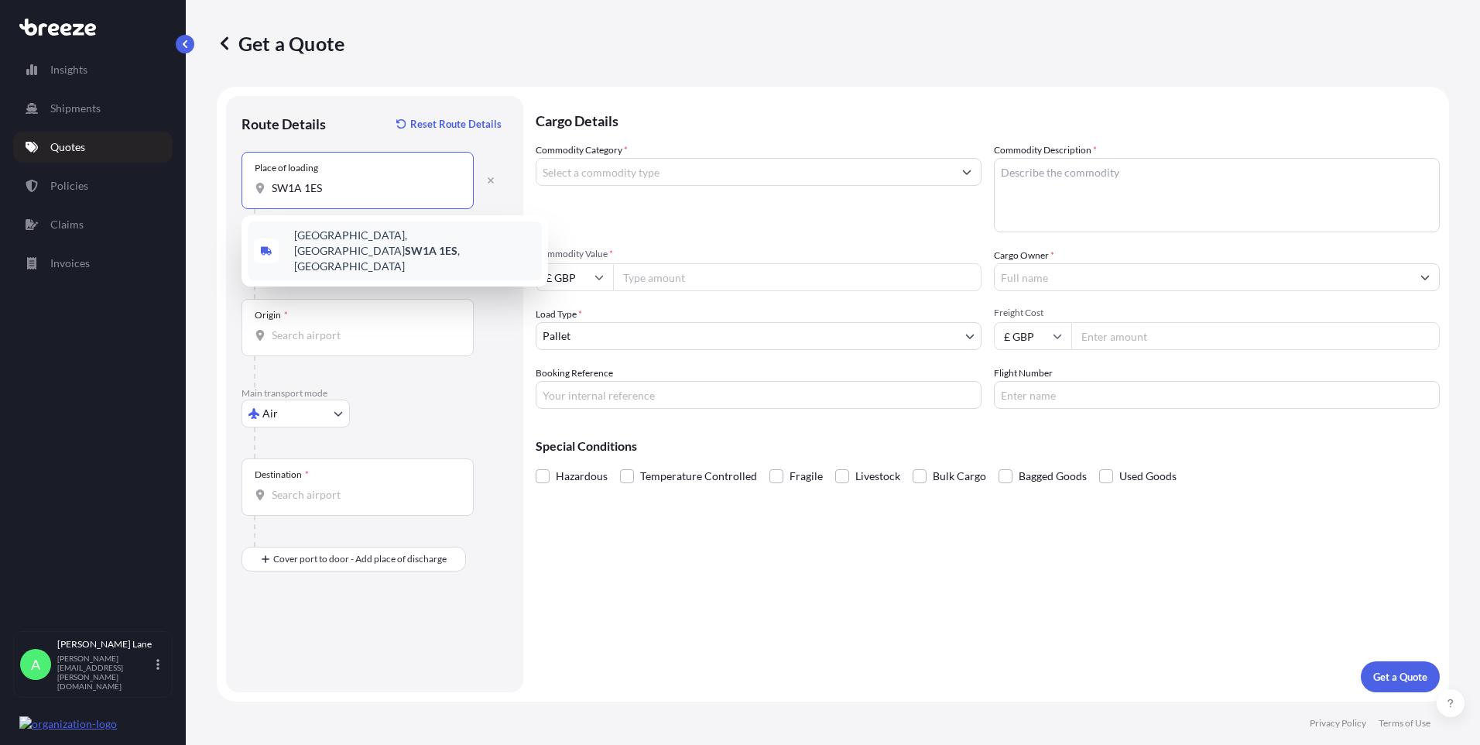
click at [358, 239] on span "[STREET_ADDRESS]" at bounding box center [414, 251] width 241 height 46
type input "[STREET_ADDRESS]"
click at [353, 311] on div "Origin *" at bounding box center [357, 327] width 232 height 57
click at [353, 327] on input "Origin *" at bounding box center [363, 334] width 183 height 15
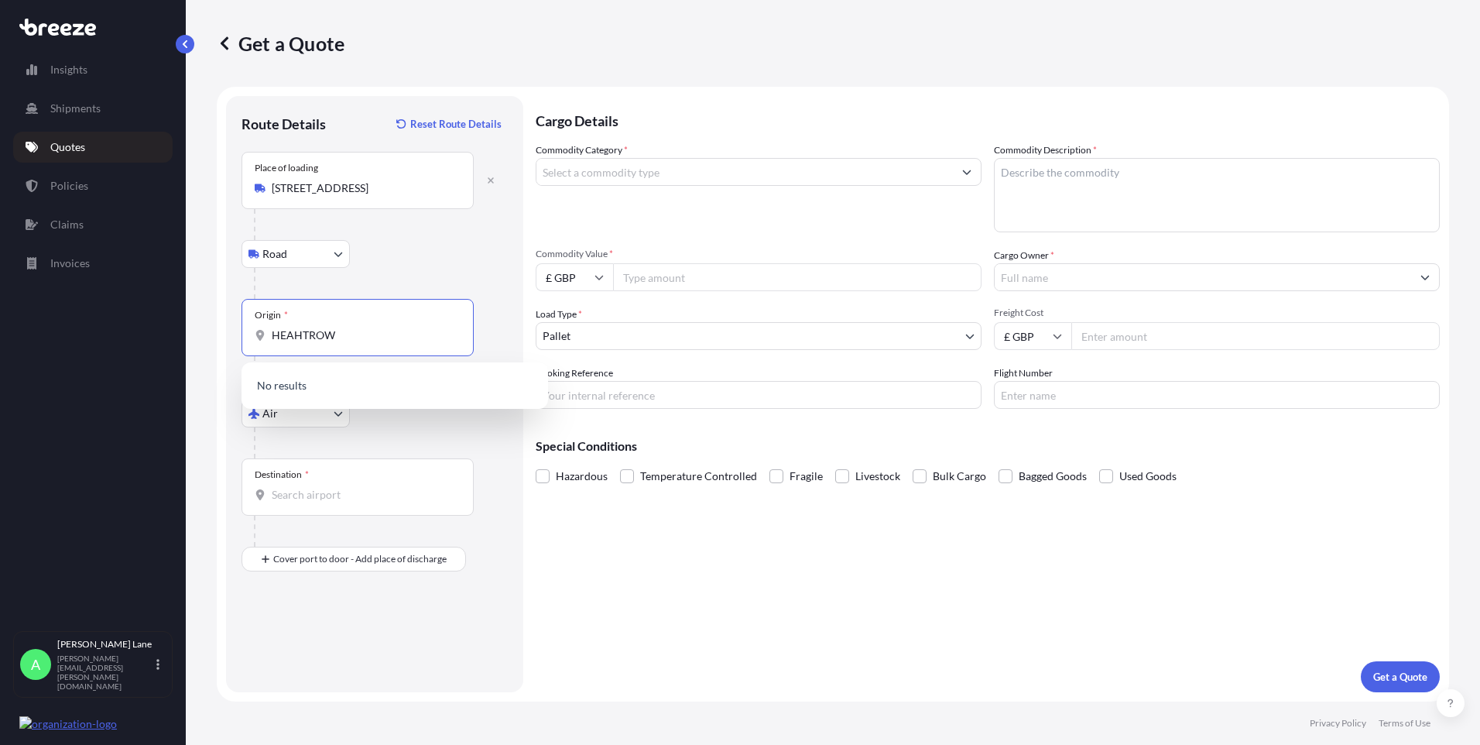
drag, startPoint x: 342, startPoint y: 333, endPoint x: 248, endPoint y: 335, distance: 93.7
click at [248, 335] on div "Origin * HEAHTROW" at bounding box center [357, 327] width 232 height 57
click at [402, 392] on span "GBLHR - Heathrow Apt/[GEOGRAPHIC_DATA], [GEOGRAPHIC_DATA]" at bounding box center [414, 390] width 241 height 31
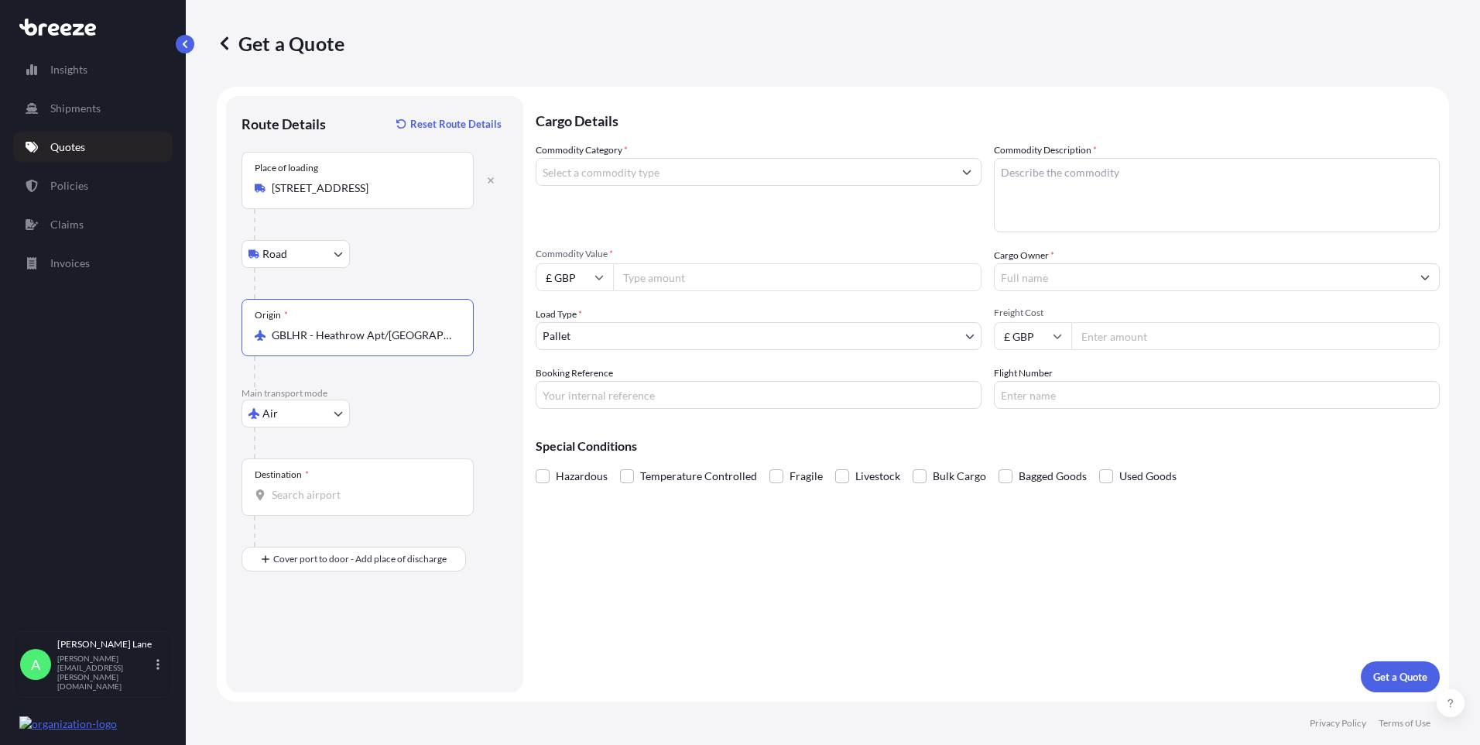
type input "GBLHR - Heathrow Apt/[GEOGRAPHIC_DATA], [GEOGRAPHIC_DATA]"
click at [372, 488] on input "Destination *" at bounding box center [363, 494] width 183 height 15
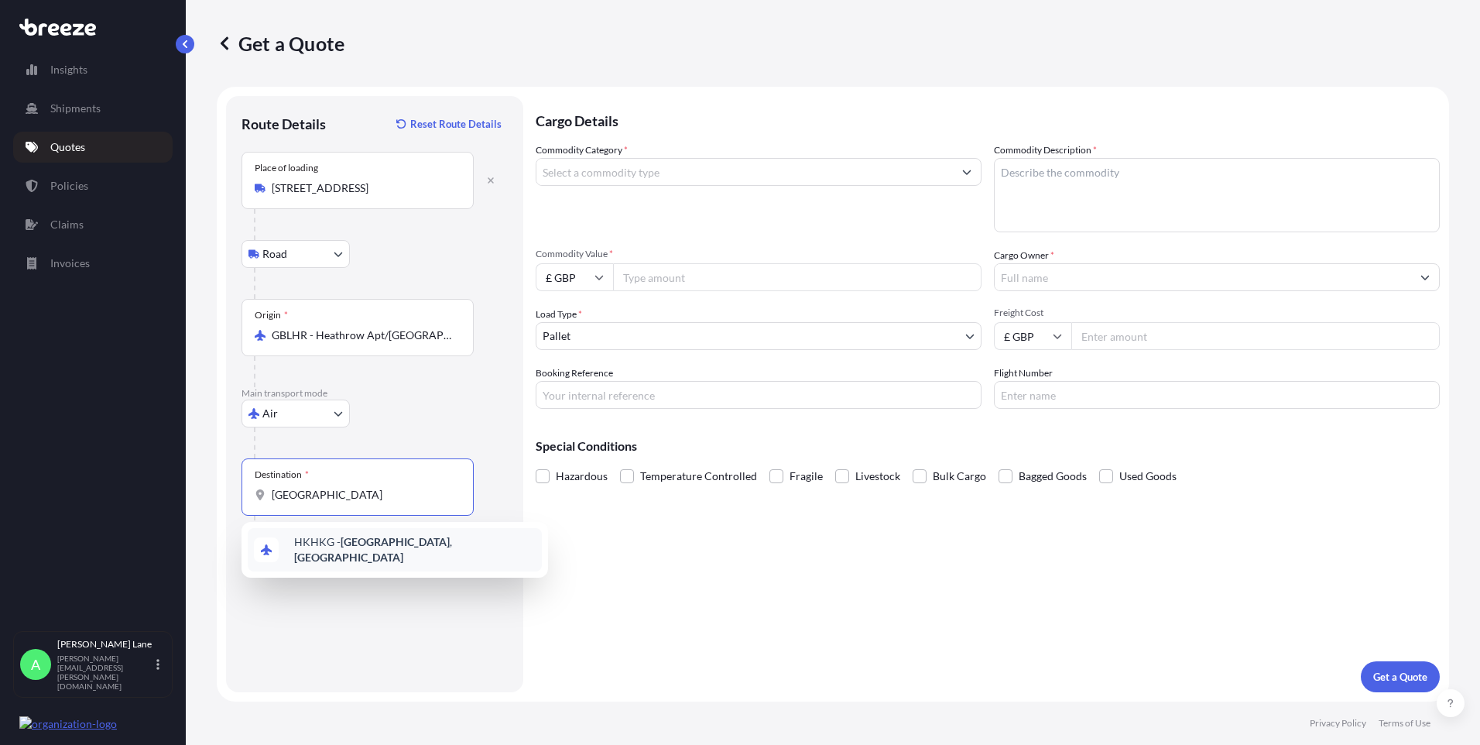
click at [378, 537] on div "HKHKG - [GEOGRAPHIC_DATA] , [GEOGRAPHIC_DATA]" at bounding box center [395, 549] width 294 height 43
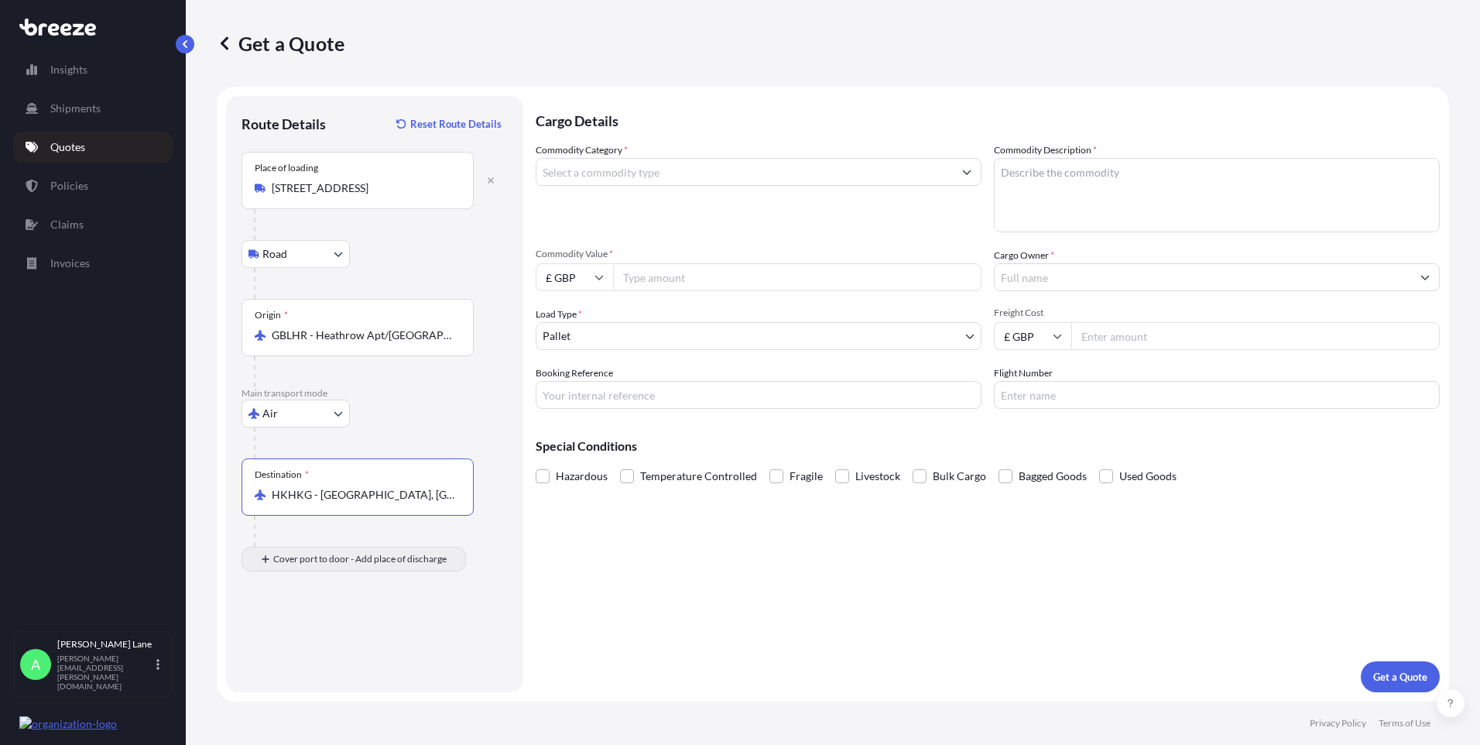
type input "HKHKG - [GEOGRAPHIC_DATA], [GEOGRAPHIC_DATA]"
click at [378, 638] on input "Place of Discharge" at bounding box center [363, 641] width 183 height 15
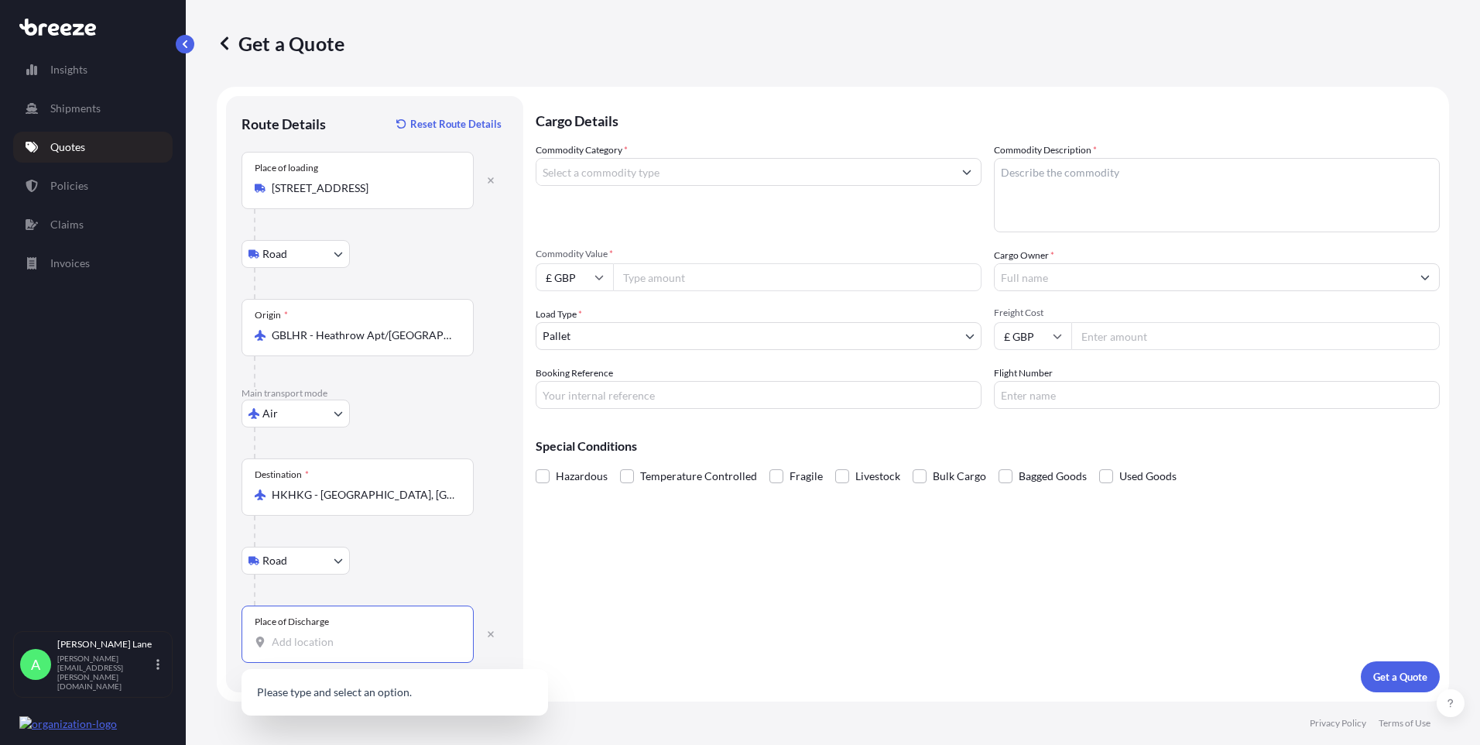
paste input "599 [GEOGRAPHIC_DATA]"
click at [385, 693] on span "[STREET_ADDRESS]" at bounding box center [414, 696] width 241 height 31
type input "[STREET_ADDRESS]"
click at [652, 180] on input "Commodity Category *" at bounding box center [744, 172] width 416 height 28
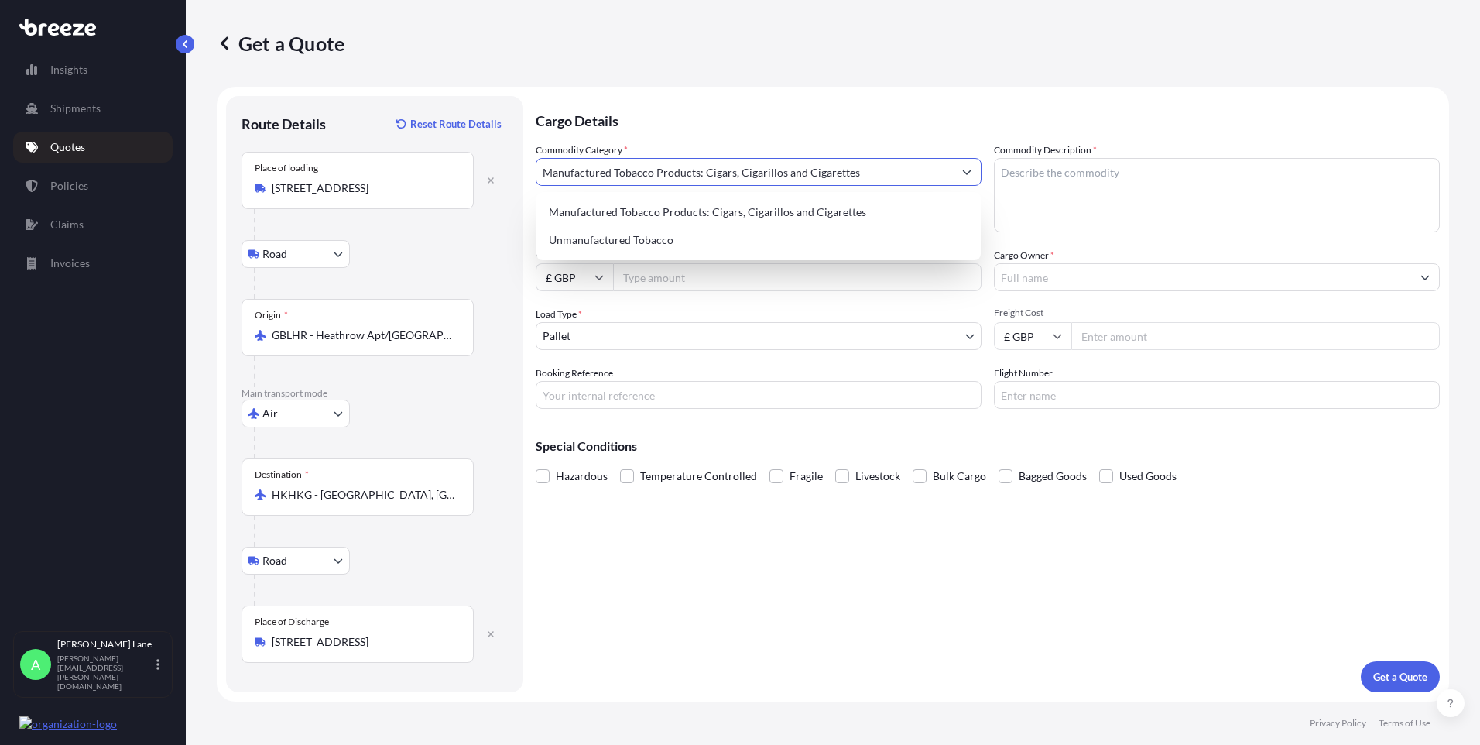
type input "Manufactured Tobacco Products: Cigars, Cigarillos and Cigarettes"
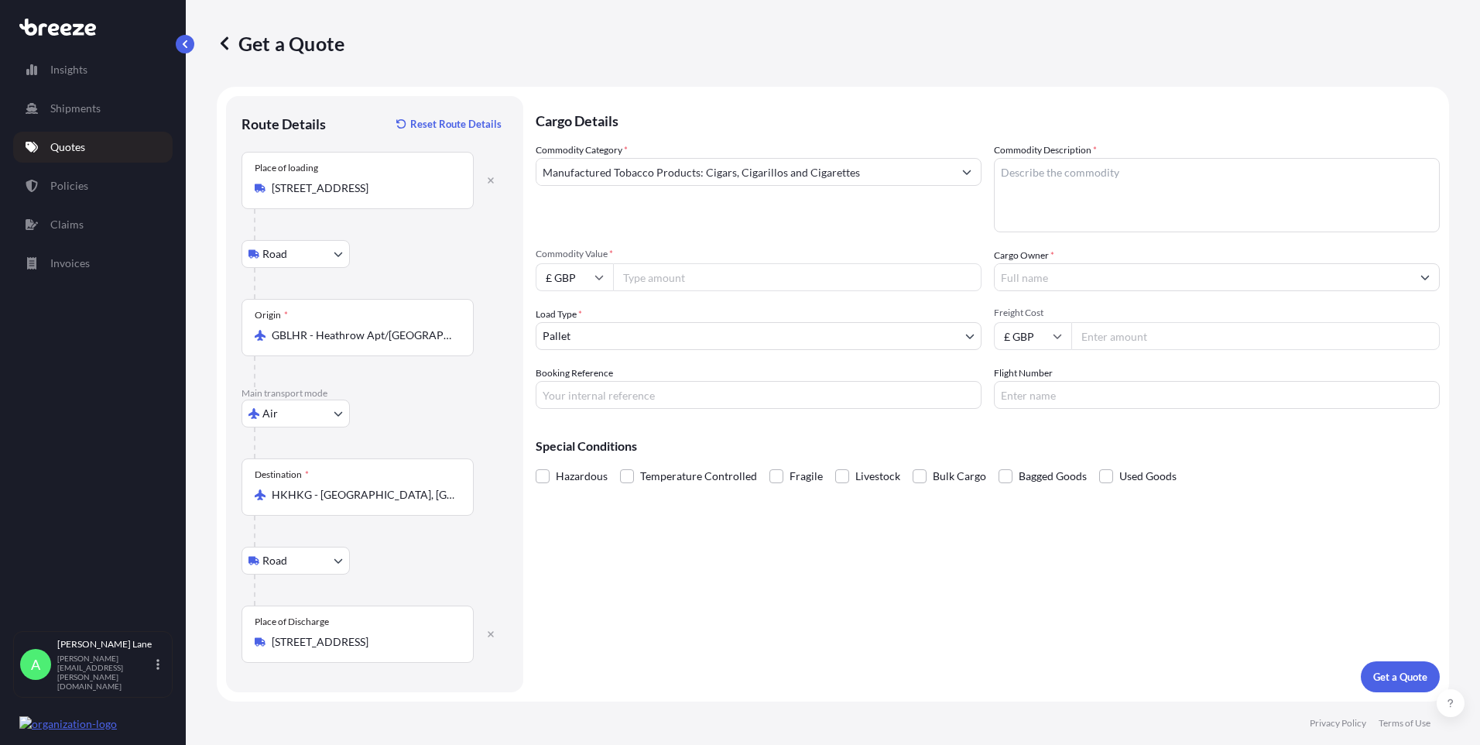
click at [675, 278] on input "Commodity Value *" at bounding box center [797, 277] width 368 height 28
paste input "7186.66"
type input "7186.66"
click at [613, 337] on body "Insights Shipments Quotes Policies Claims Invoices A [PERSON_NAME] [PERSON_NAME…" at bounding box center [740, 372] width 1480 height 745
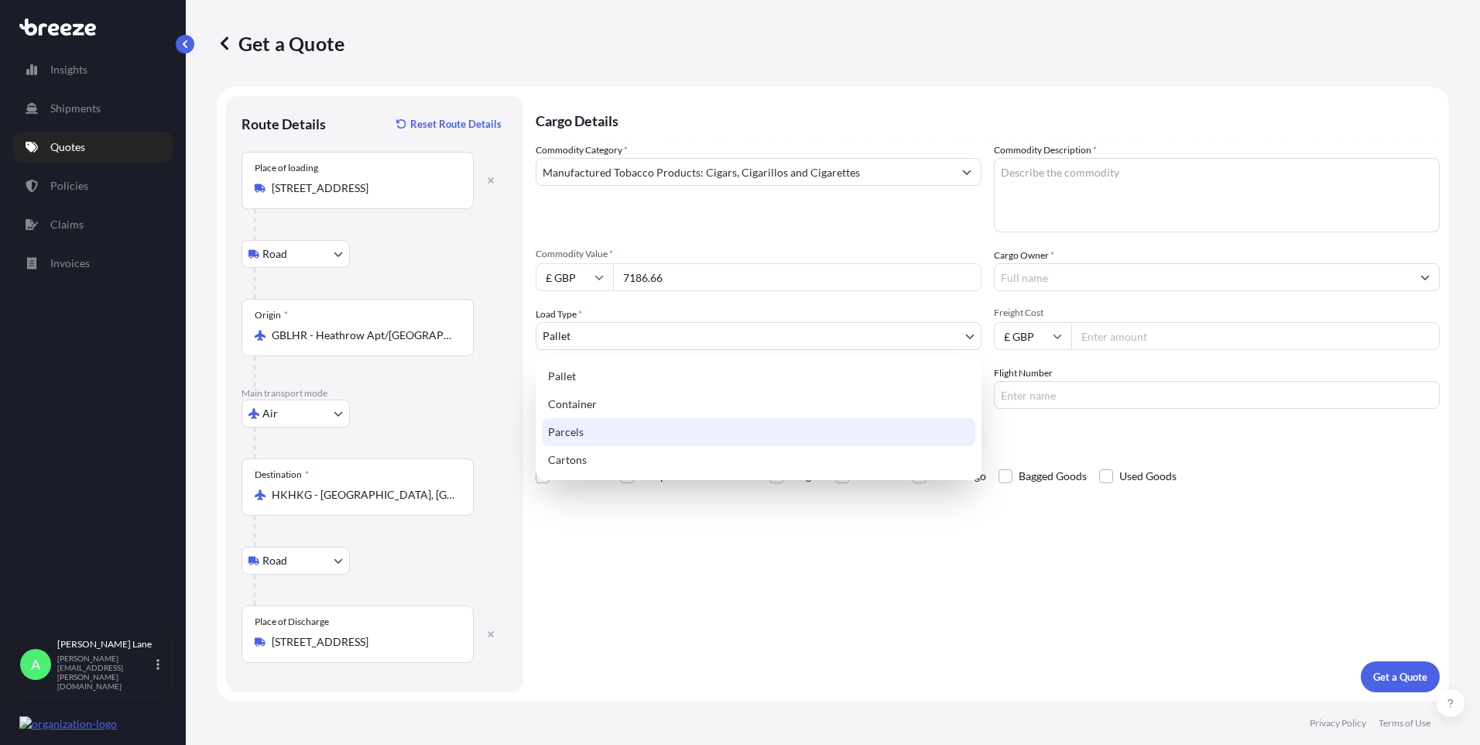
click at [594, 429] on div "Parcels" at bounding box center [758, 432] width 433 height 28
select select "3"
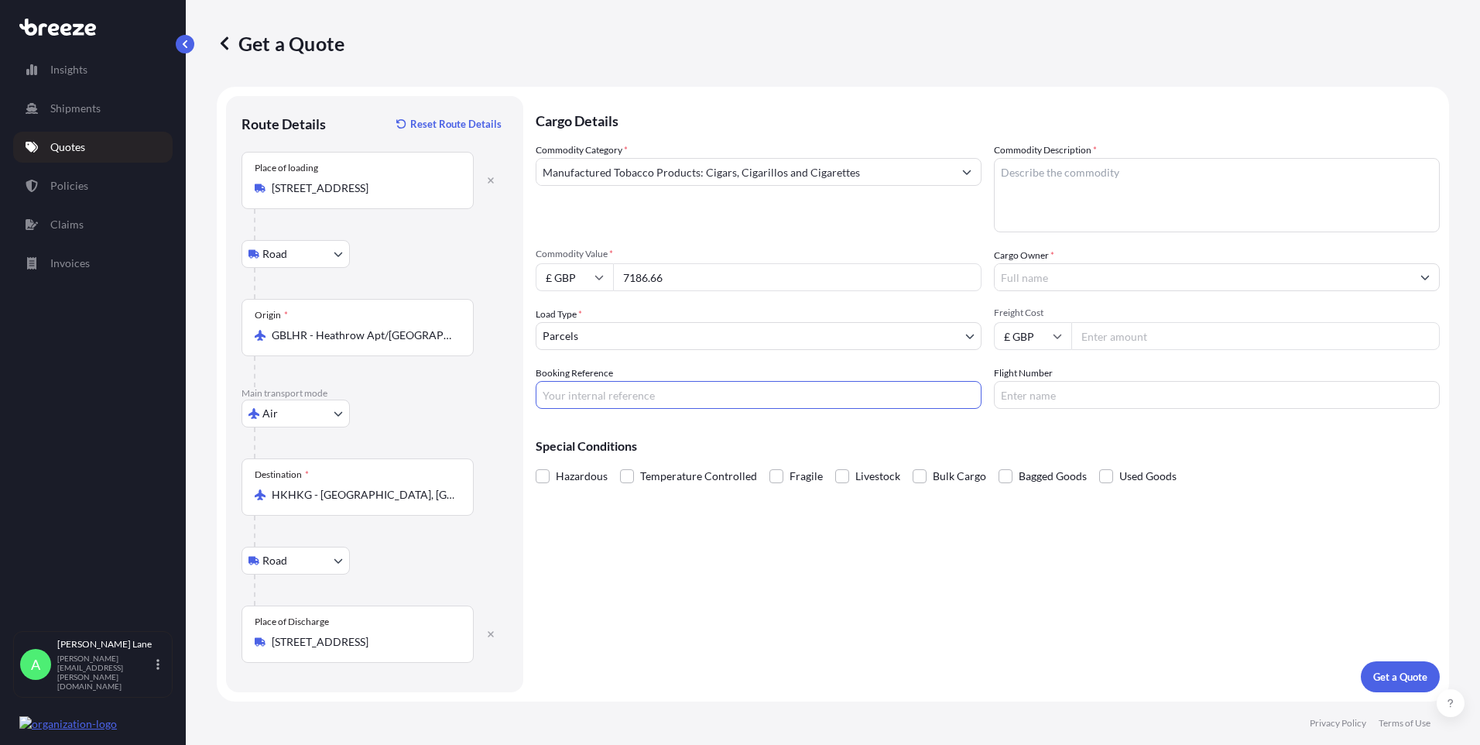
click at [637, 389] on input "Booking Reference" at bounding box center [759, 395] width 446 height 28
drag, startPoint x: 738, startPoint y: 399, endPoint x: 1063, endPoint y: 189, distance: 386.6
click at [1063, 189] on textarea "Commodity Description *" at bounding box center [1217, 195] width 446 height 74
paste input "1899794"
type input "1899794"
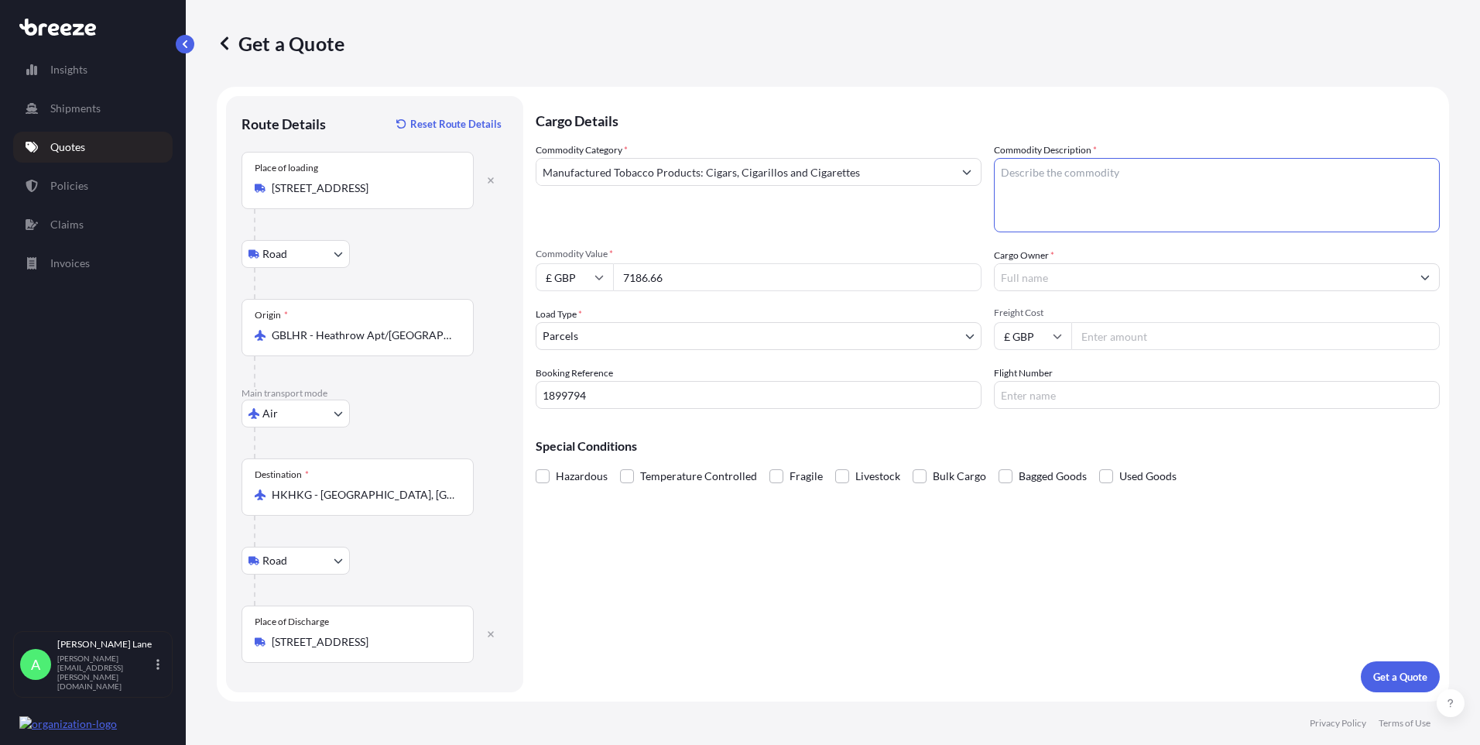
click at [1043, 207] on textarea "Commodity Description *" at bounding box center [1217, 195] width 446 height 74
type textarea "9 BOXES OF CIGARS"
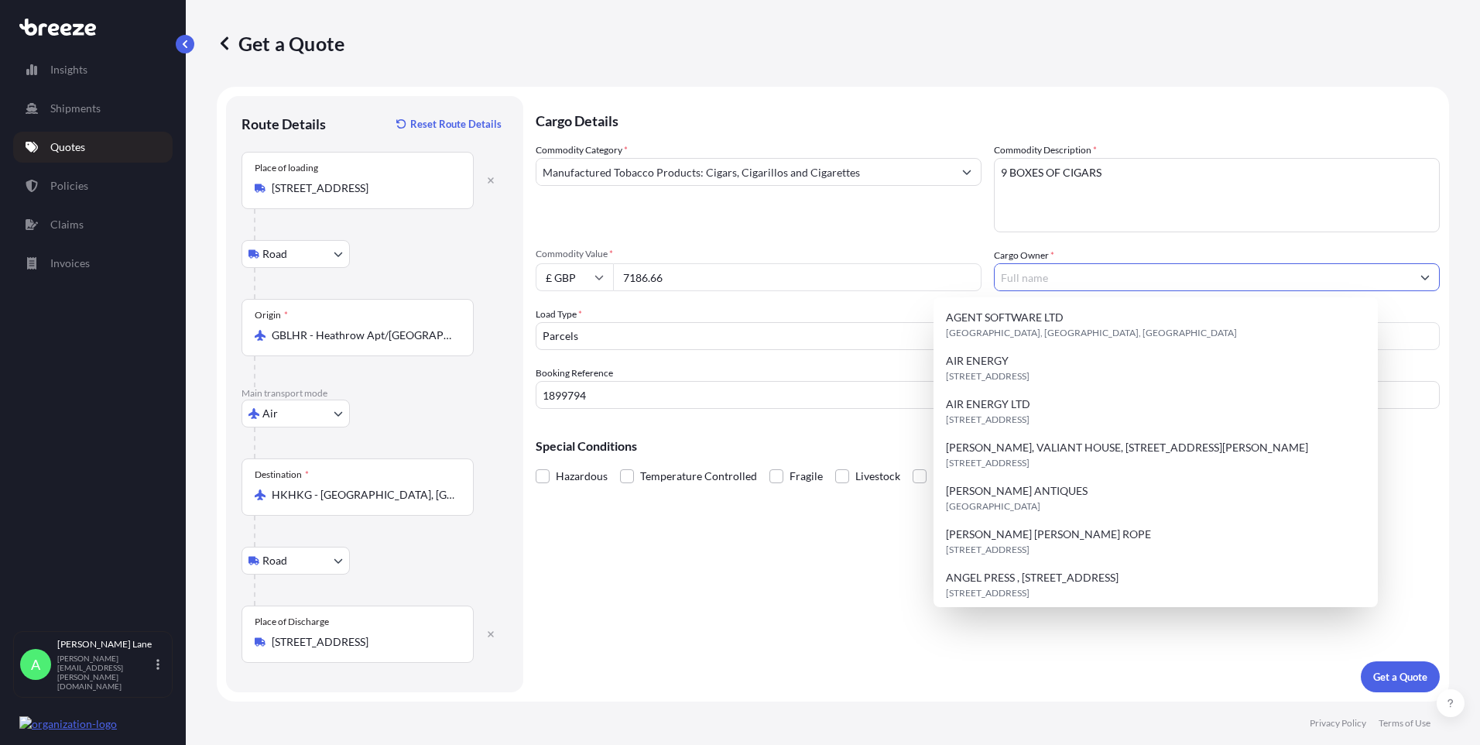
click at [1046, 286] on input "Cargo Owner *" at bounding box center [1203, 277] width 416 height 28
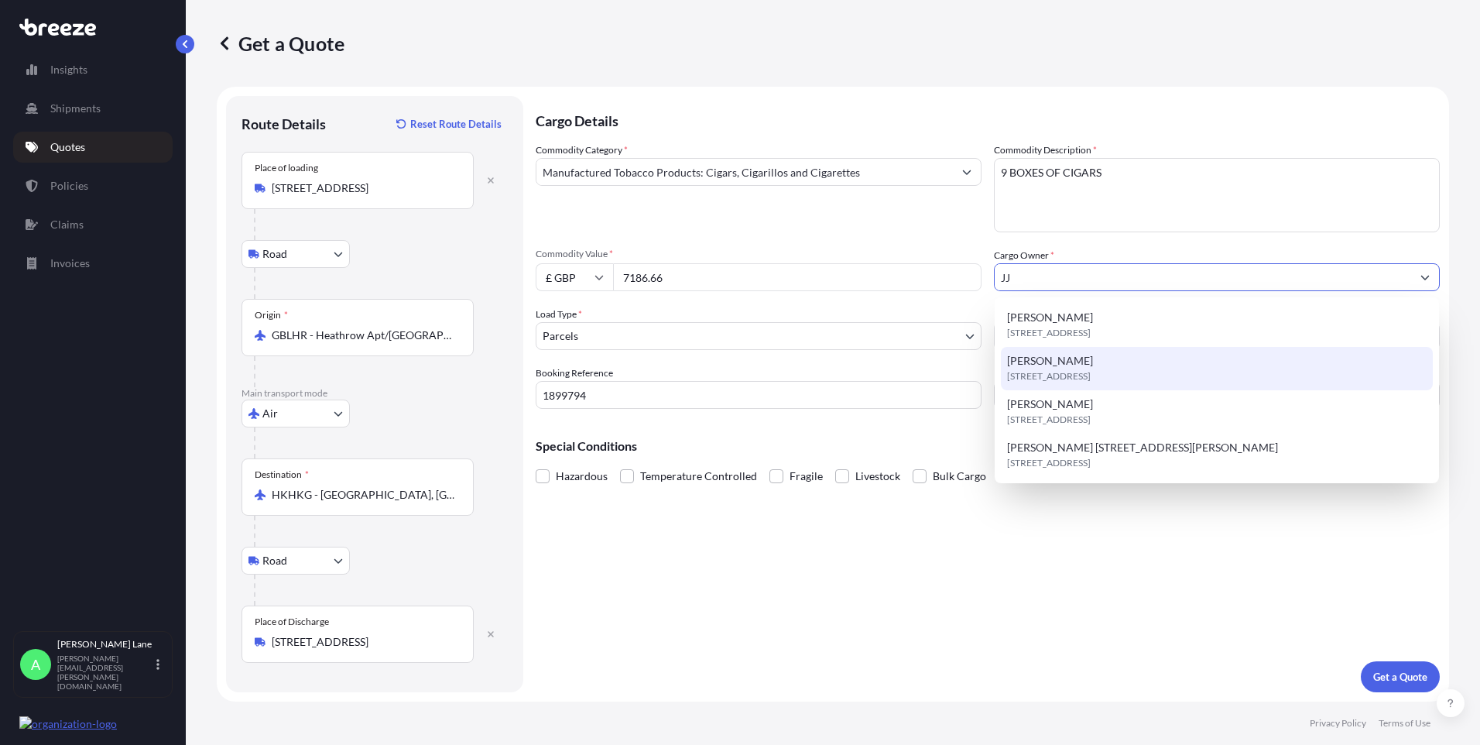
click at [1070, 372] on span "[STREET_ADDRESS]" at bounding box center [1049, 375] width 84 height 15
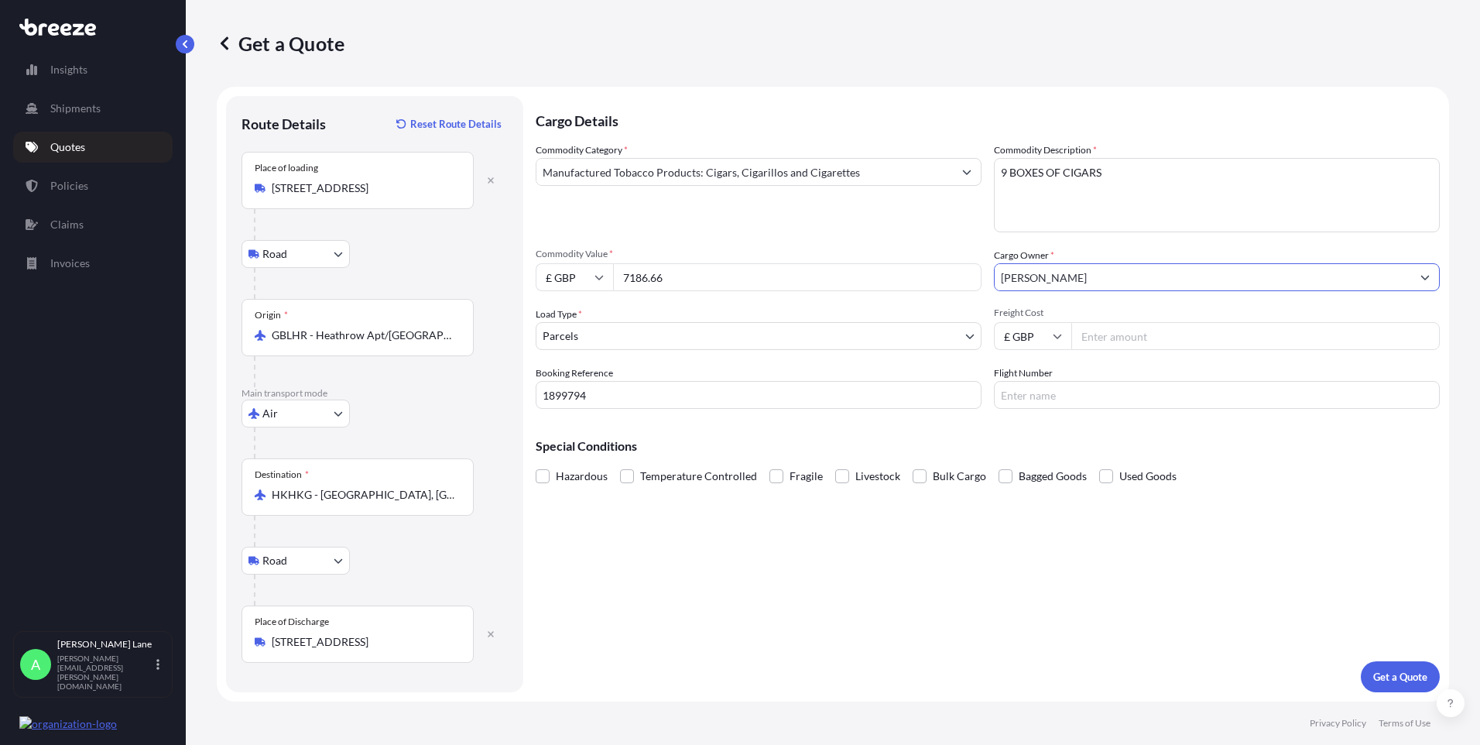
type input "[PERSON_NAME]"
click at [1152, 346] on input "Freight Cost" at bounding box center [1255, 336] width 368 height 28
type input "244.81"
type input "DHL"
drag, startPoint x: 976, startPoint y: 667, endPoint x: 1286, endPoint y: 686, distance: 310.9
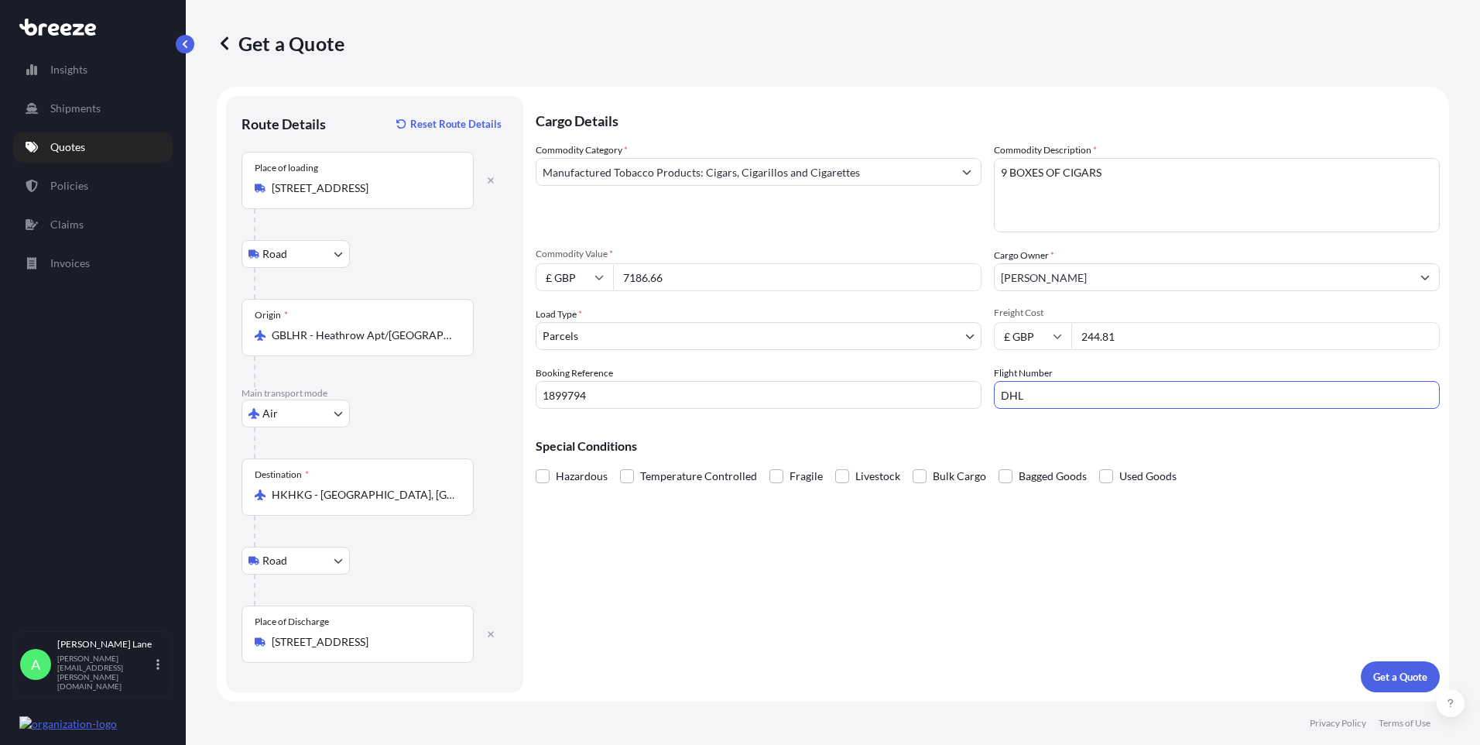
click at [979, 663] on div "Cargo Details Commodity Category * Manufactured Tobacco Products: Cigars, Cigar…" at bounding box center [988, 394] width 904 height 596
click at [1399, 686] on button "Get a Quote" at bounding box center [1400, 676] width 79 height 31
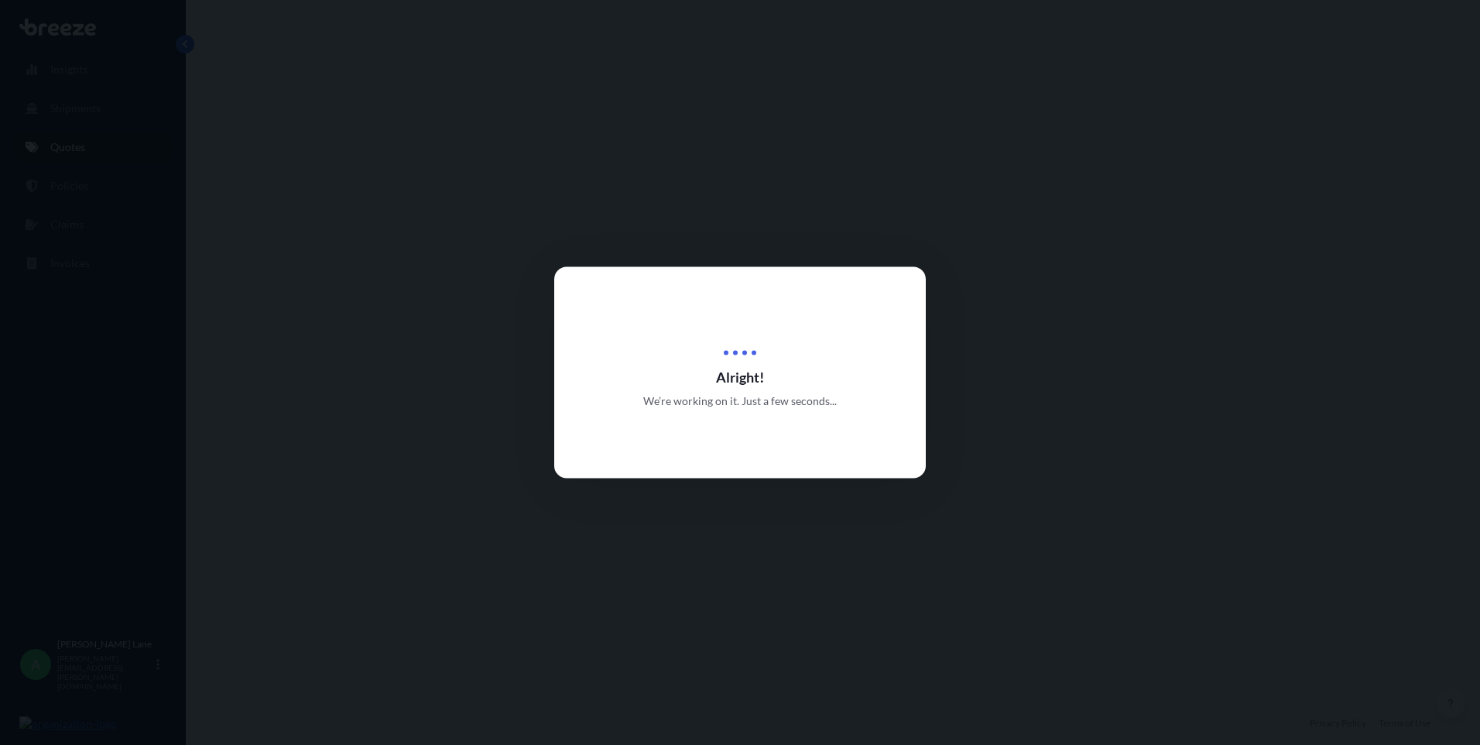
select select "Road"
select select "Air"
select select "Road"
select select "3"
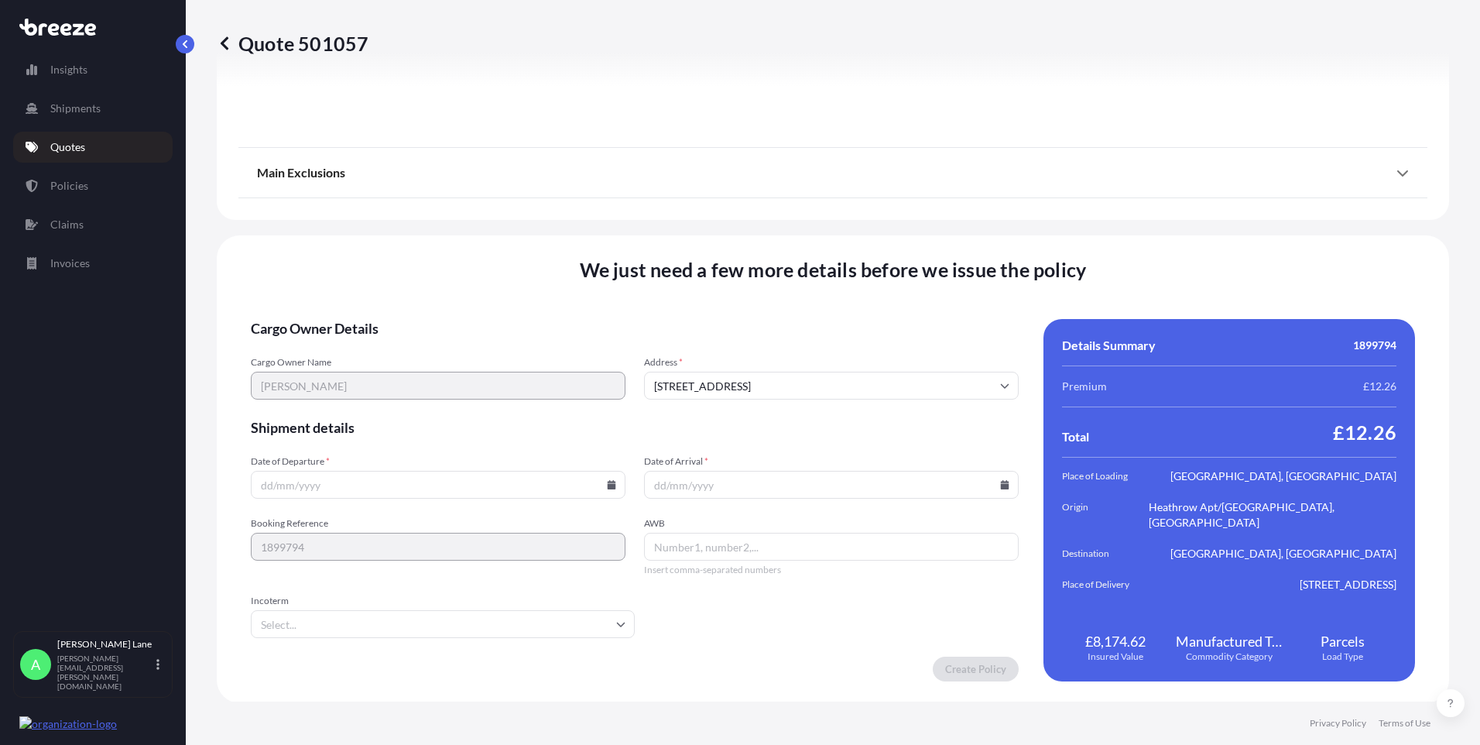
scroll to position [2019, 0]
click at [611, 483] on icon at bounding box center [612, 482] width 9 height 9
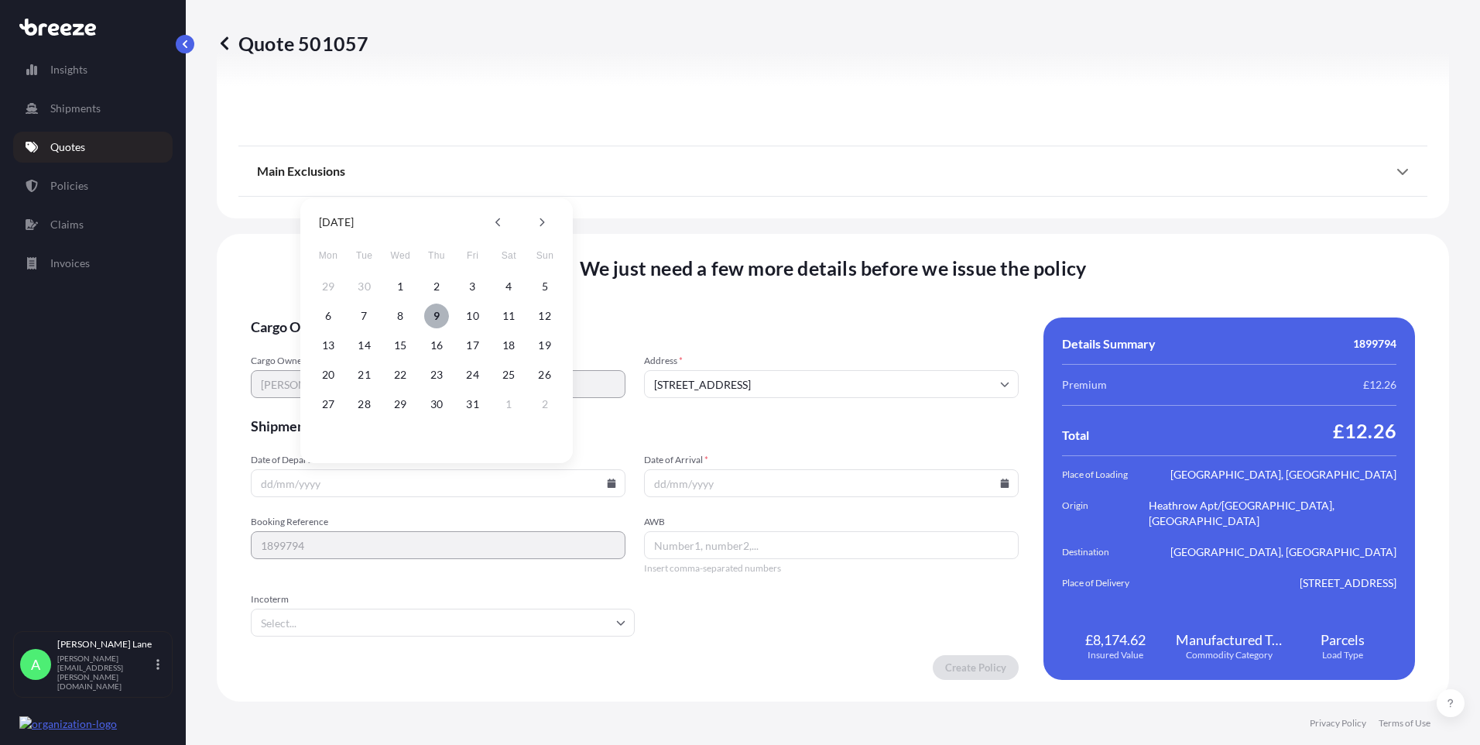
click at [437, 312] on button "9" at bounding box center [436, 315] width 25 height 25
type input "[DATE]"
click at [323, 632] on input "Incoterm" at bounding box center [443, 622] width 384 height 28
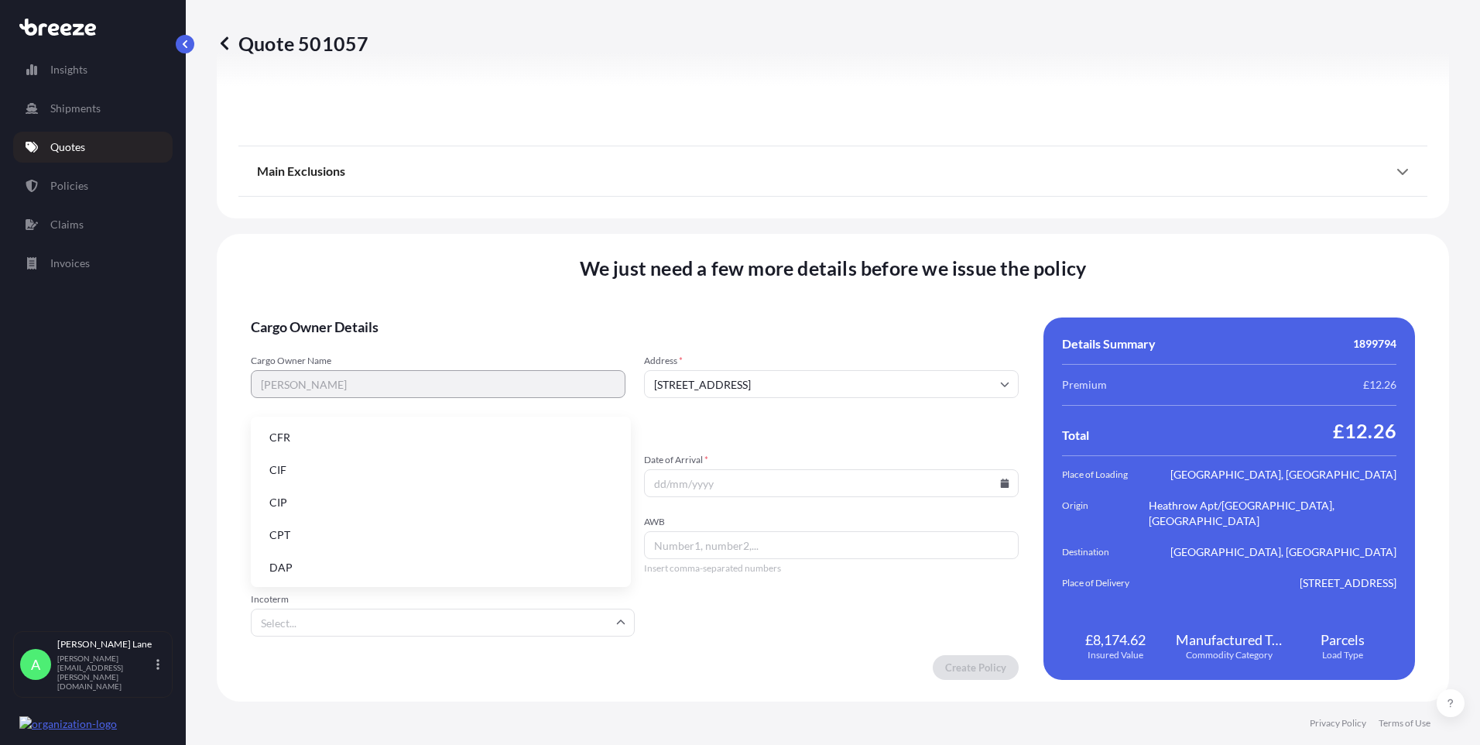
click at [322, 562] on li "DAP" at bounding box center [441, 567] width 368 height 29
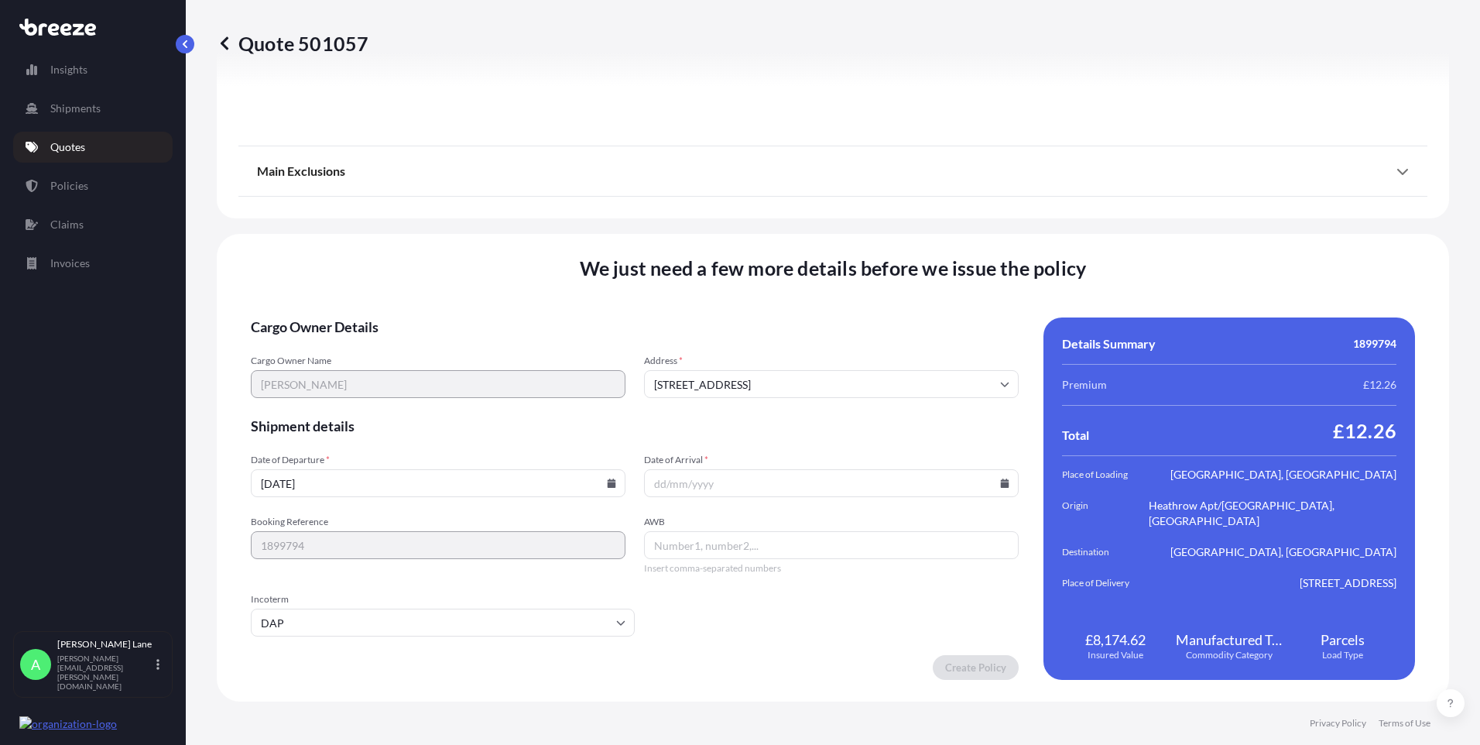
paste input "6105884153"
type input "6105884153"
click at [1001, 480] on icon at bounding box center [1005, 482] width 9 height 9
click at [708, 344] on button "13" at bounding box center [717, 345] width 25 height 25
type input "[DATE]"
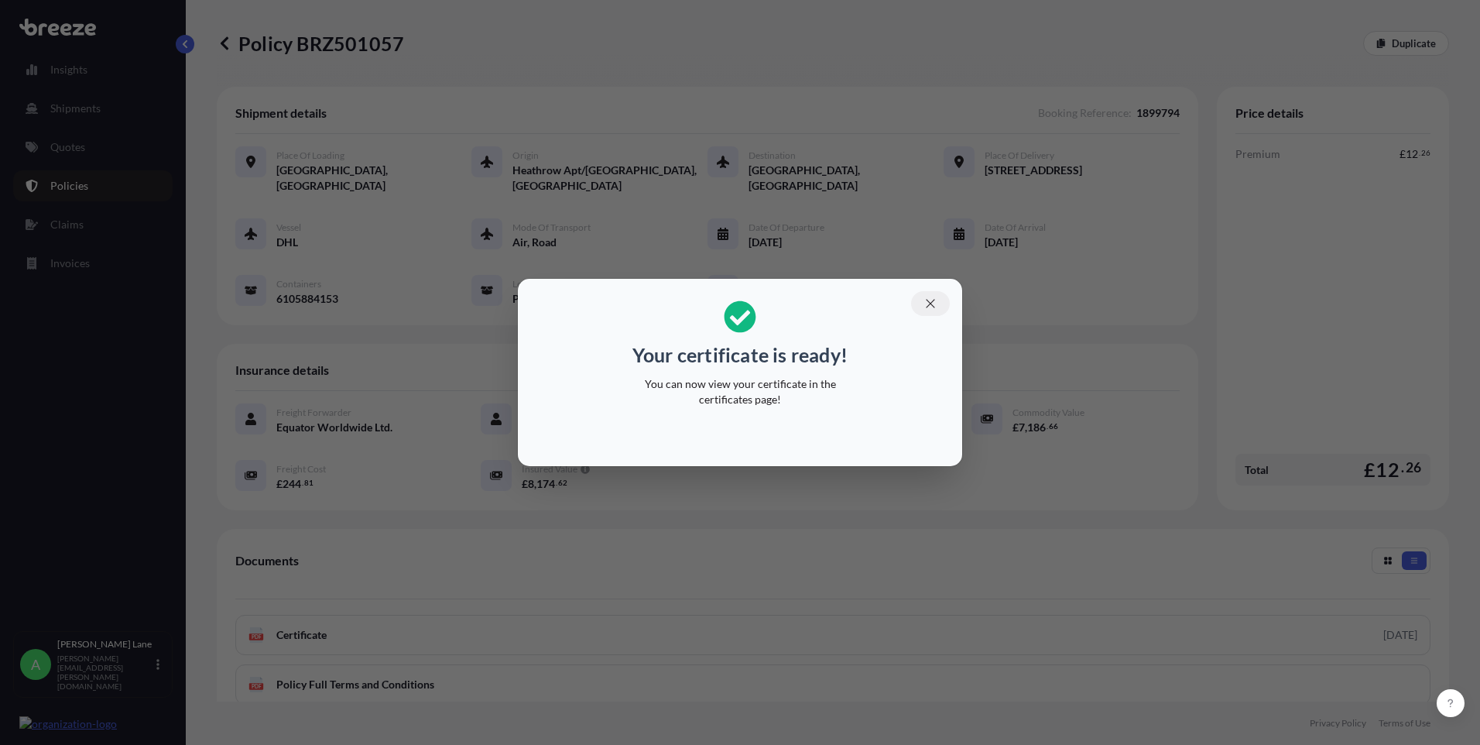
click at [926, 306] on icon "button" at bounding box center [930, 303] width 14 height 14
